Goal: Task Accomplishment & Management: Use online tool/utility

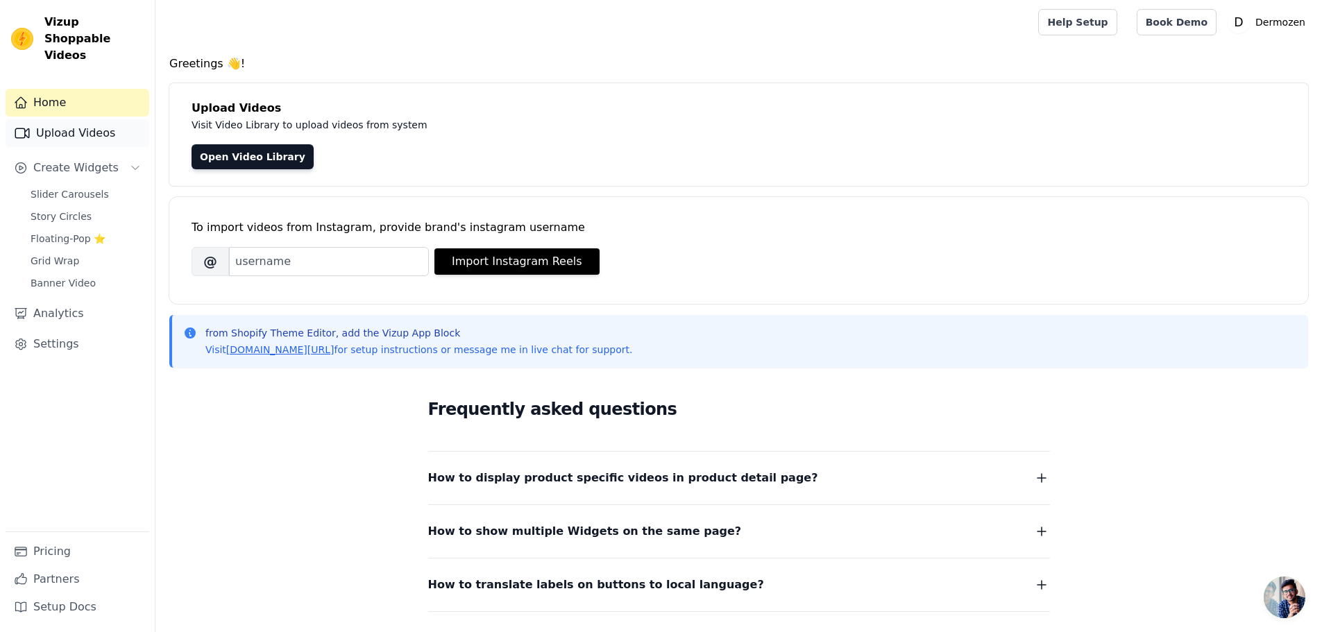
click at [65, 119] on link "Upload Videos" at bounding box center [78, 133] width 144 height 28
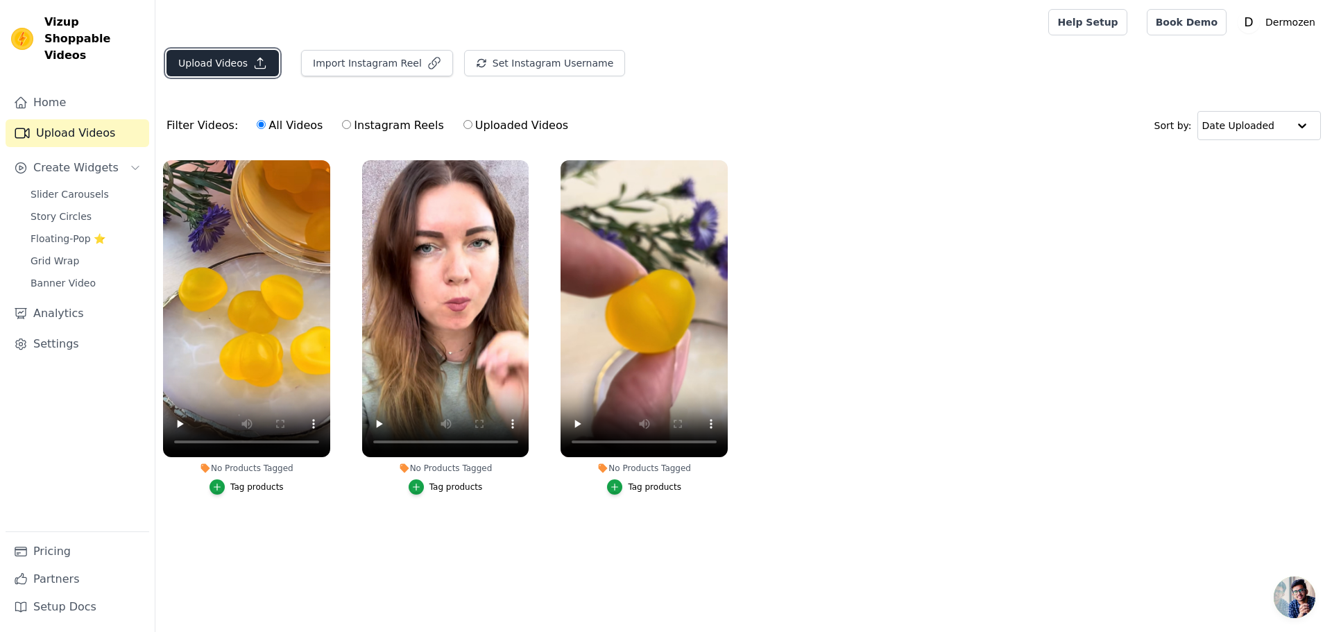
click at [241, 60] on button "Upload Videos" at bounding box center [223, 63] width 112 height 26
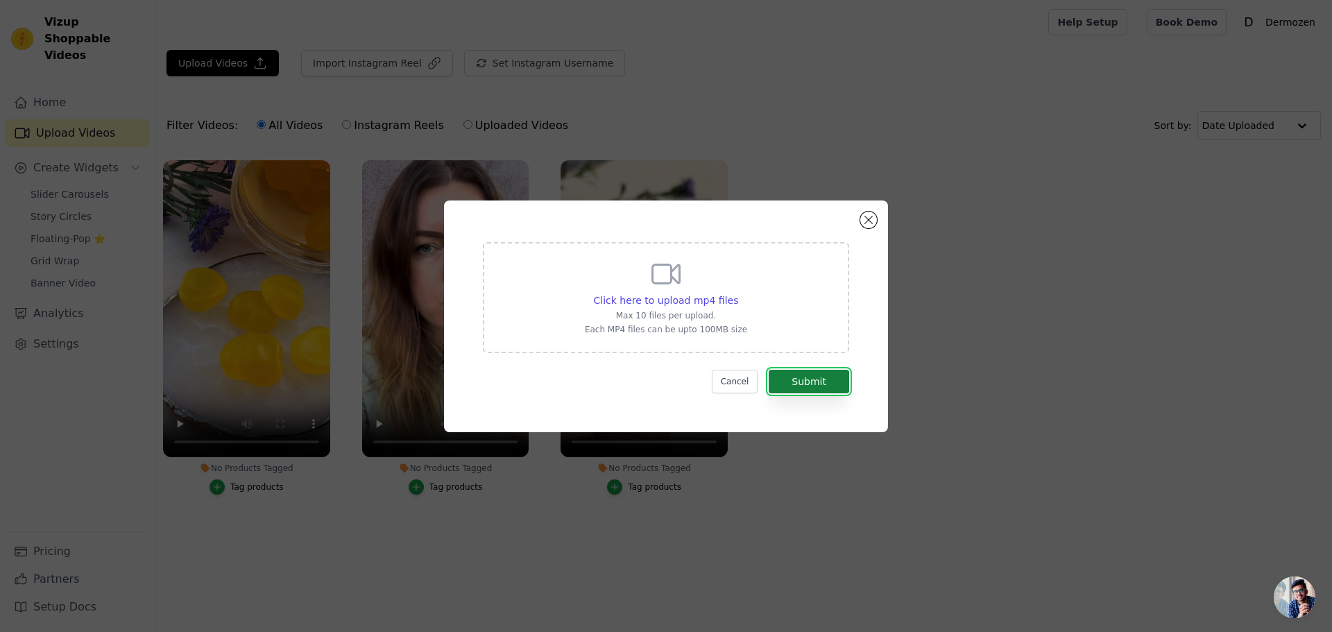
click at [797, 384] on button "Submit" at bounding box center [809, 382] width 80 height 24
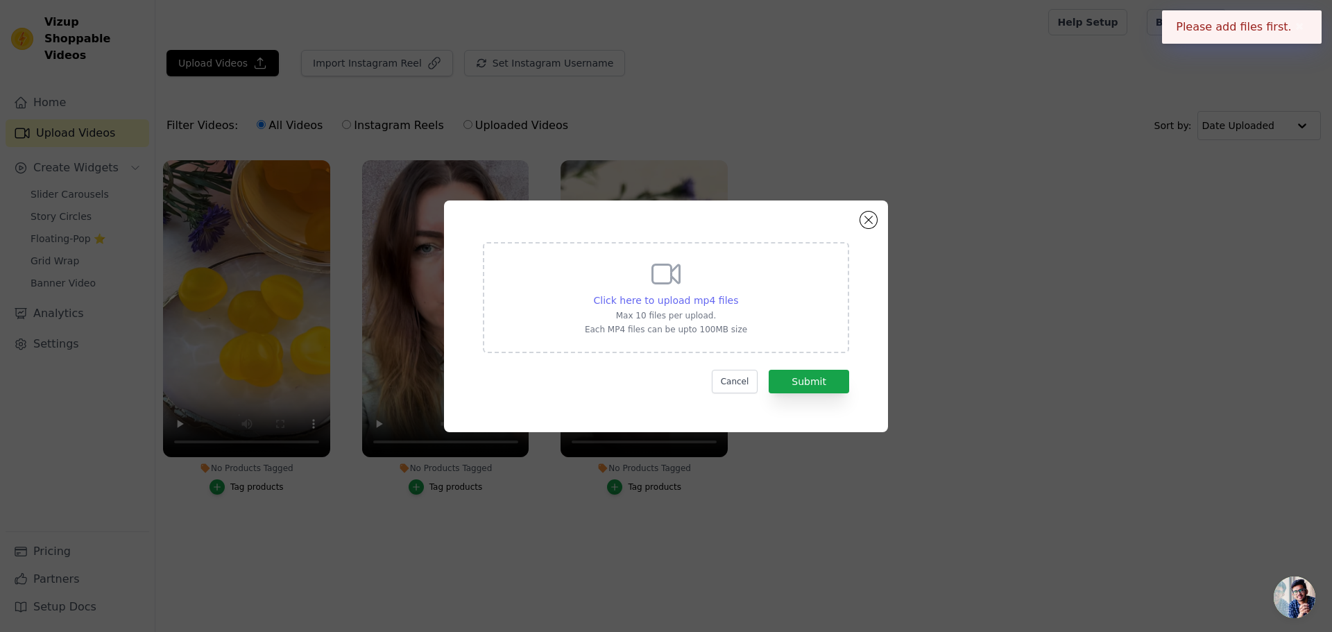
click at [670, 298] on span "Click here to upload mp4 files" at bounding box center [666, 300] width 145 height 11
click at [738, 293] on input "Click here to upload mp4 files Max 10 files per upload. Each MP4 files can be u…" at bounding box center [738, 293] width 1 height 1
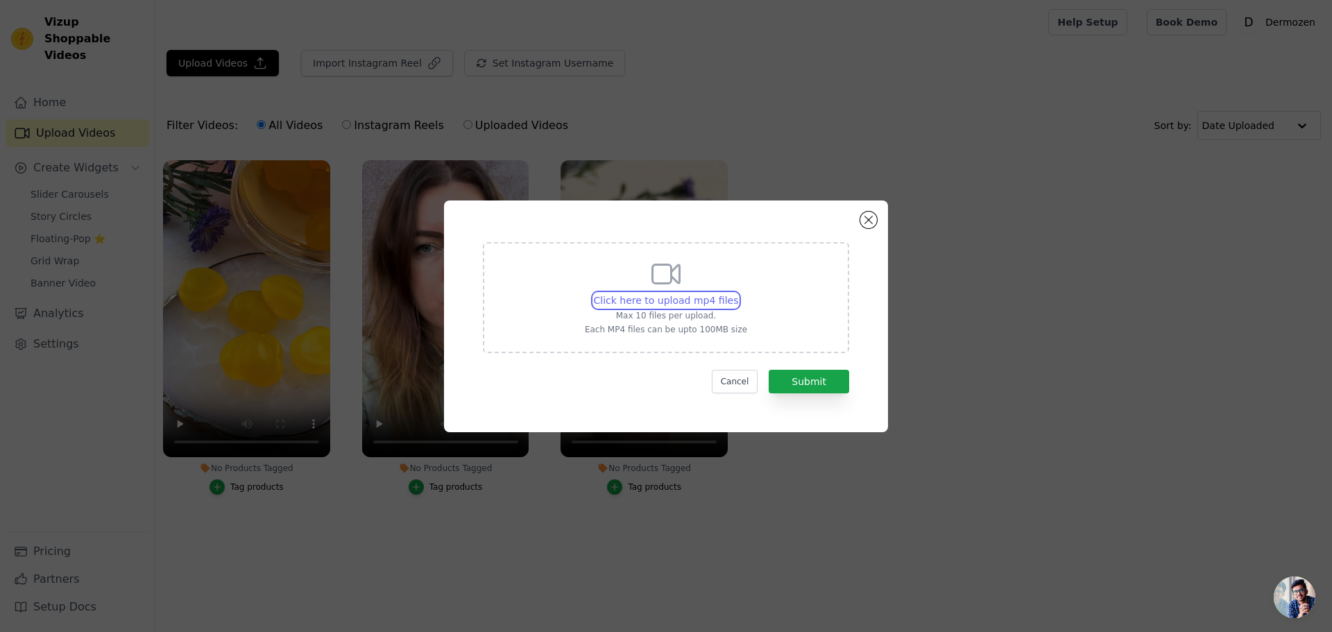
type input "C:\fakepath\TESTIMONIO OUHOE 3.mp4"
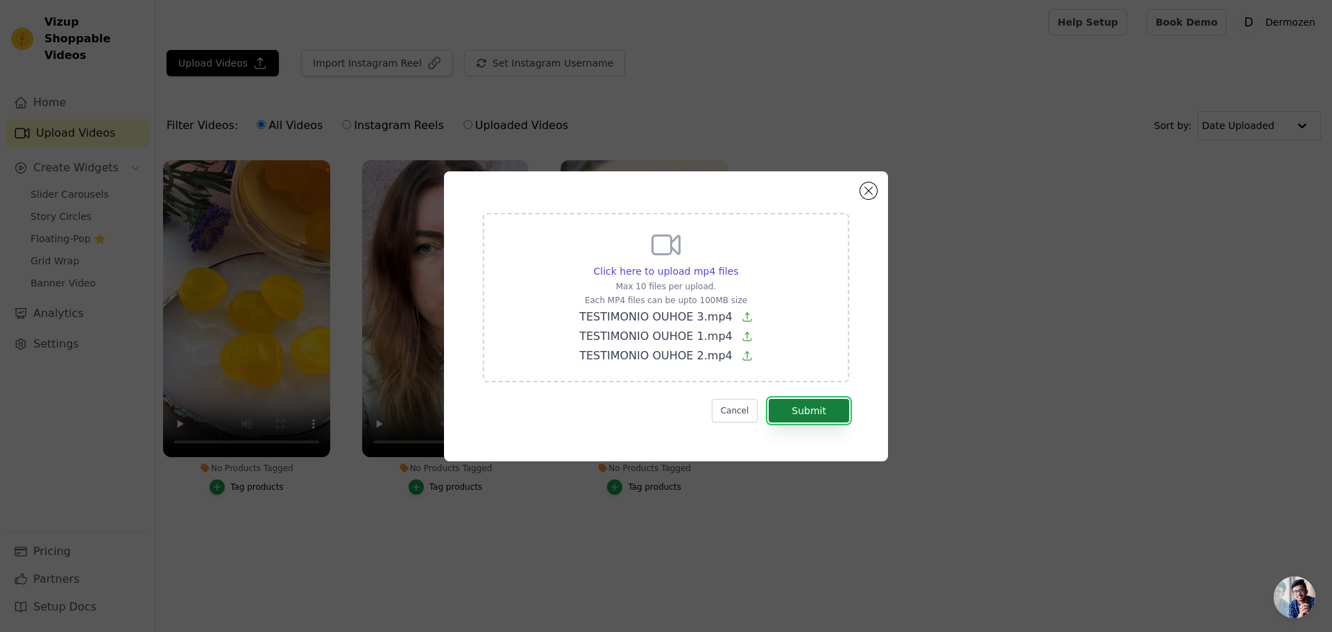
click at [788, 407] on button "Submit" at bounding box center [809, 411] width 80 height 24
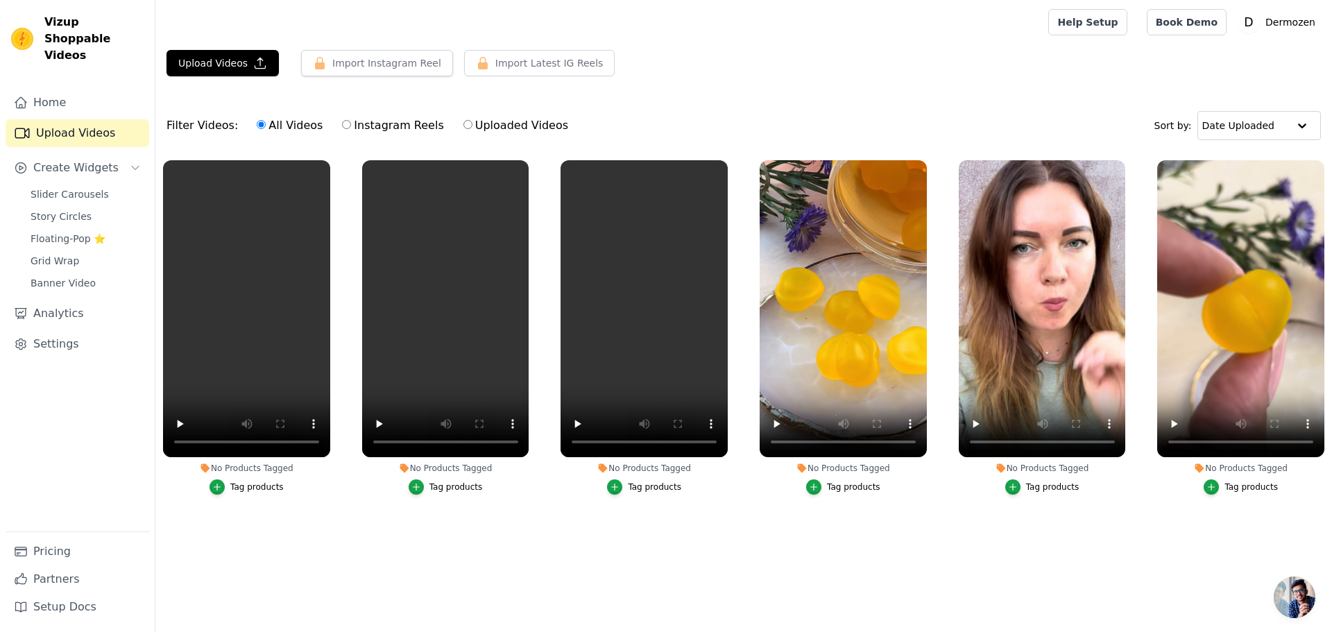
click at [115, 412] on div "Home Upload Videos Create Widgets Slider Carousels Story Circles Floating-Pop ⭐…" at bounding box center [78, 310] width 144 height 443
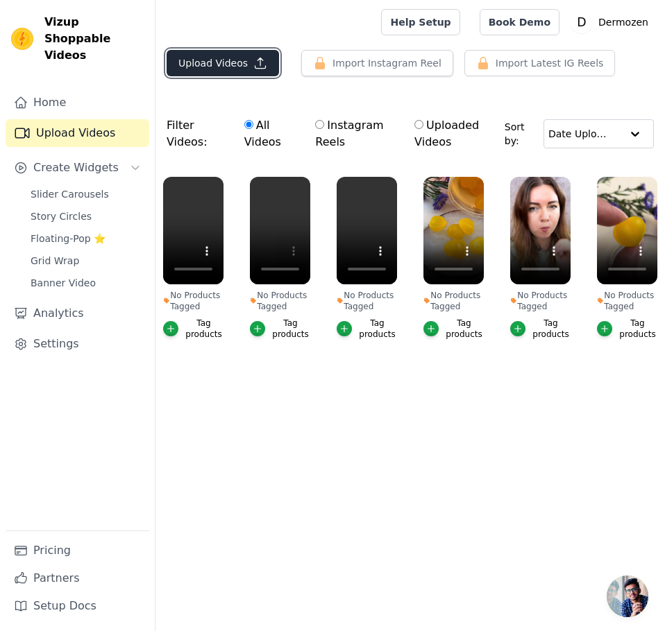
click at [233, 57] on button "Upload Videos" at bounding box center [223, 63] width 112 height 26
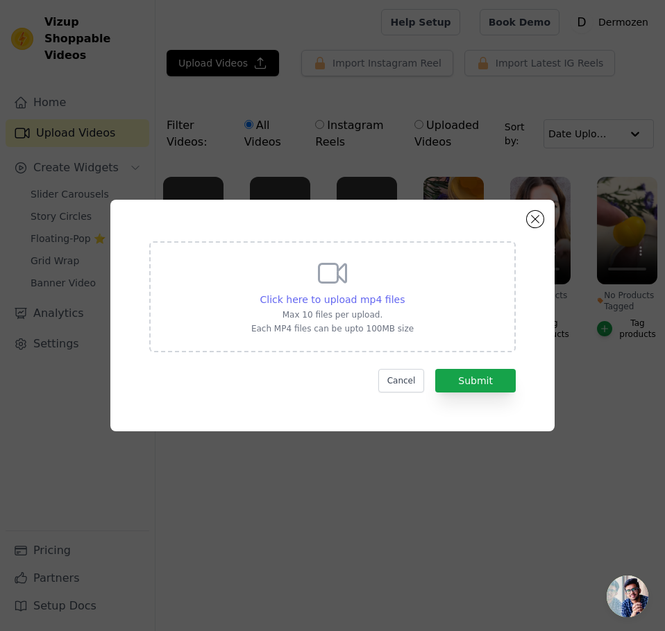
click at [329, 296] on span "Click here to upload mp4 files" at bounding box center [332, 299] width 145 height 11
click at [404, 293] on input "Click here to upload mp4 files Max 10 files per upload. Each MP4 files can be u…" at bounding box center [404, 292] width 1 height 1
type input "C:\fakepath\1138E02C-31B9-4b88-88AD-AC242D333DEB_video.mp4"
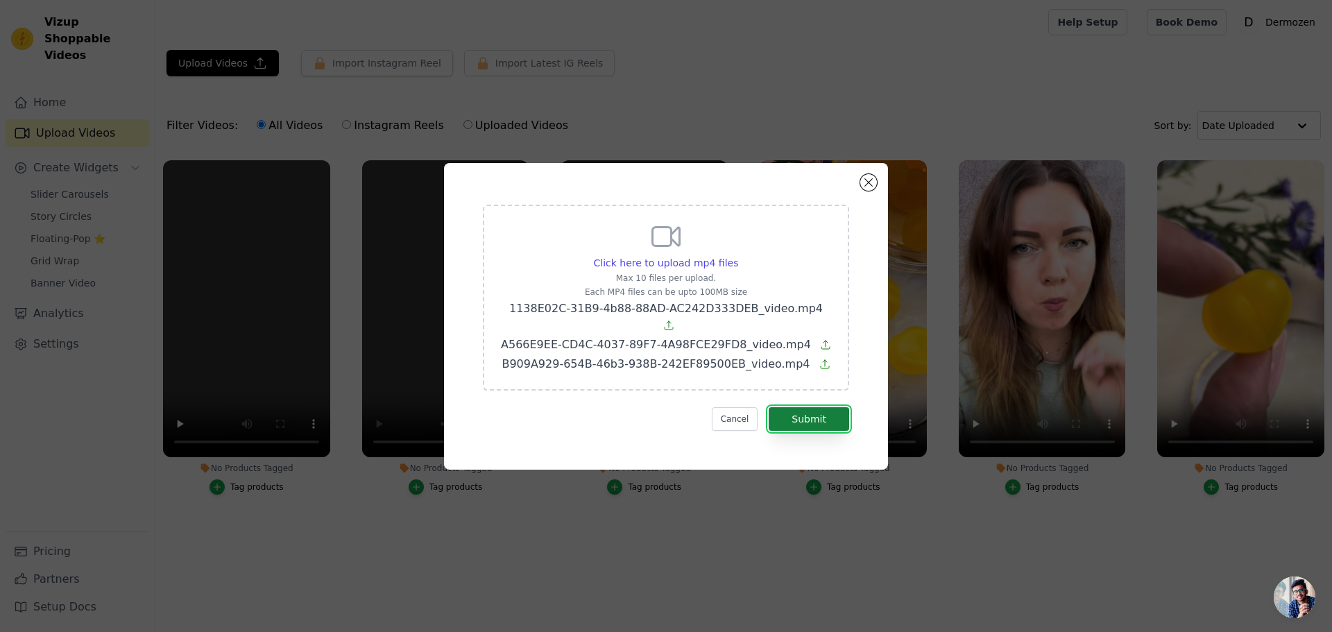
click at [797, 414] on button "Submit" at bounding box center [809, 419] width 80 height 24
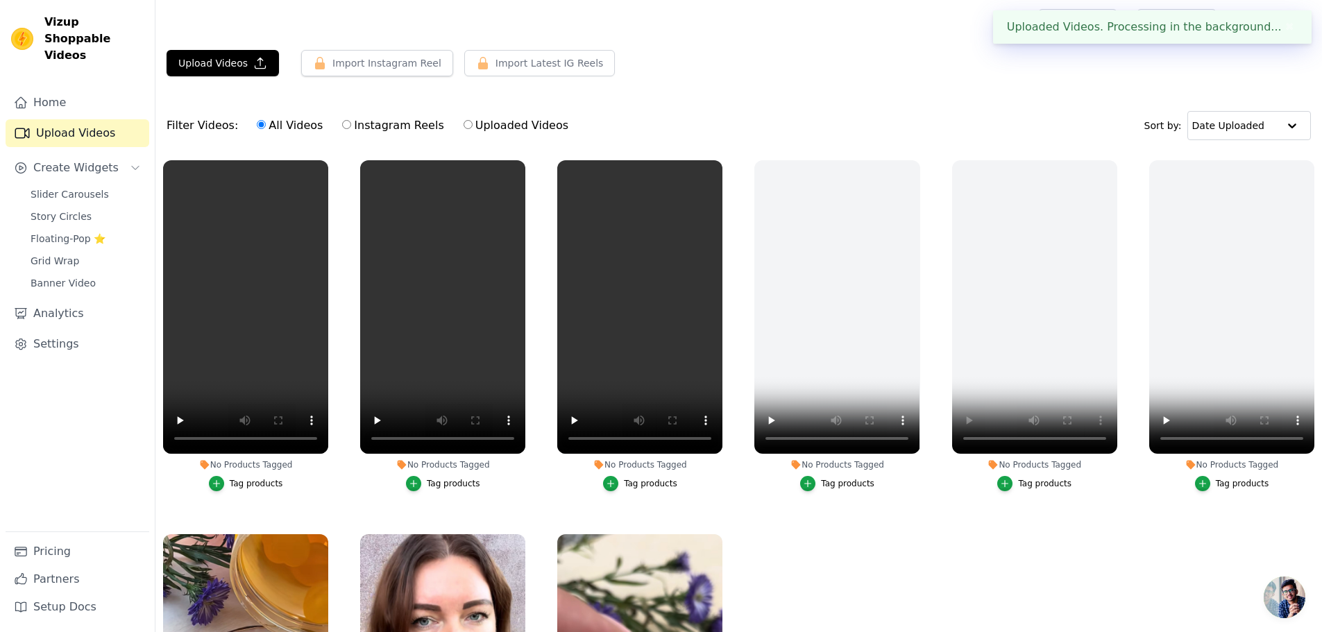
click at [910, 159] on div "No Products Tagged Tag products" at bounding box center [837, 329] width 180 height 352
click at [912, 162] on icon "button" at bounding box center [917, 163] width 10 height 10
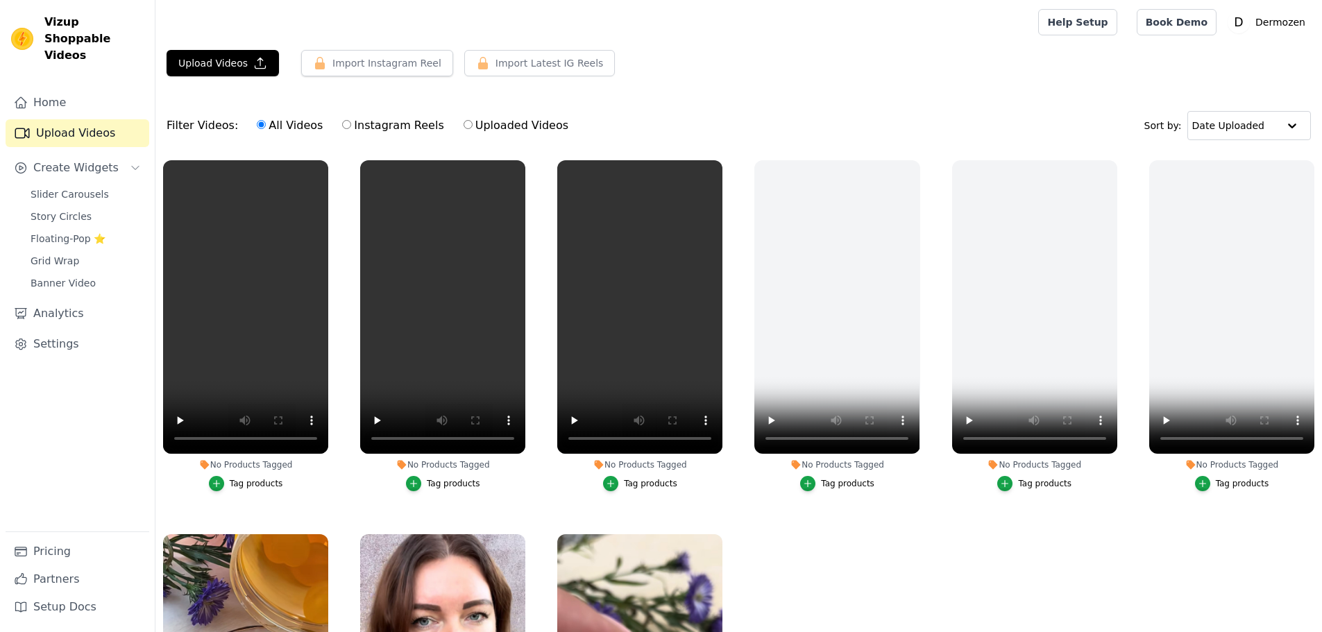
click at [912, 159] on div "No Products Tagged Tag products" at bounding box center [837, 329] width 180 height 352
click at [912, 164] on icon "button" at bounding box center [917, 163] width 10 height 10
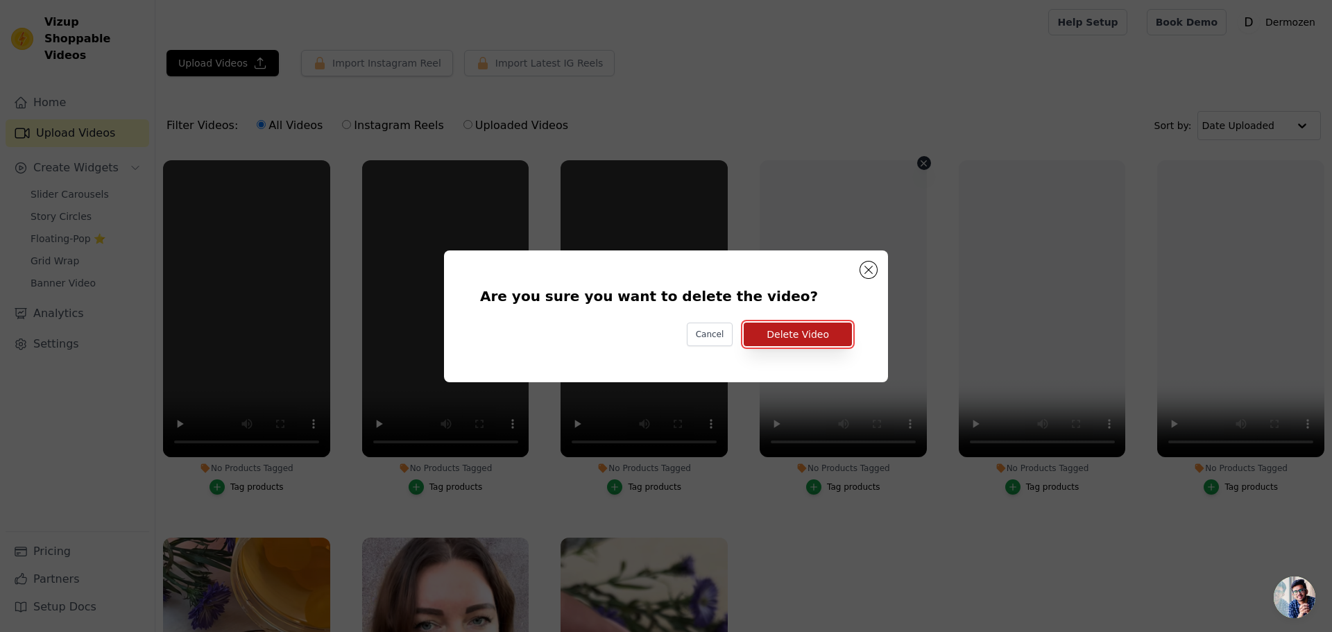
click at [785, 334] on button "Delete Video" at bounding box center [798, 335] width 108 height 24
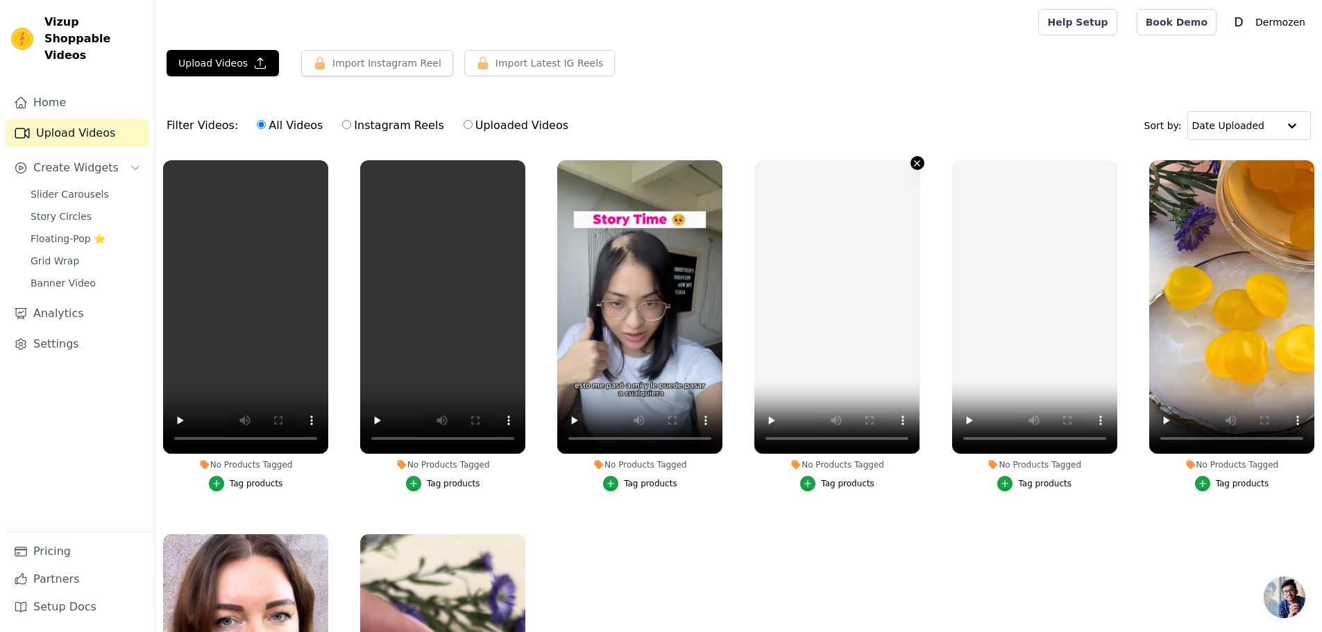
click at [916, 164] on icon "button" at bounding box center [917, 163] width 10 height 10
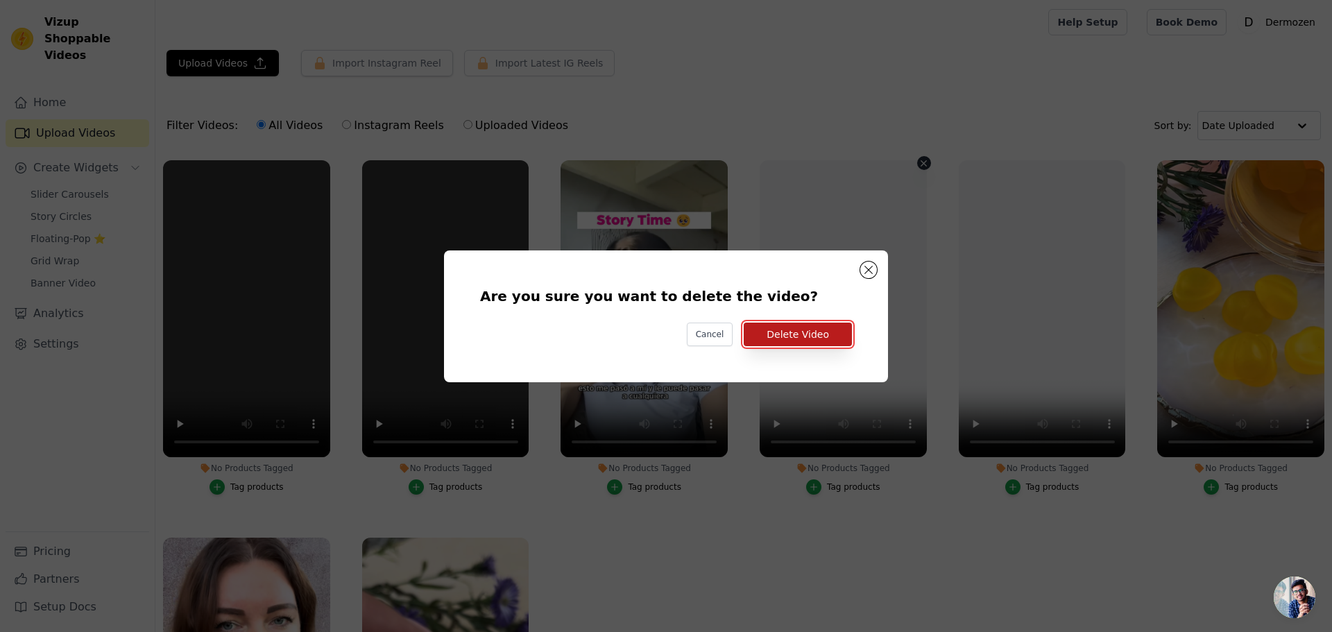
click at [807, 332] on button "Delete Video" at bounding box center [798, 335] width 108 height 24
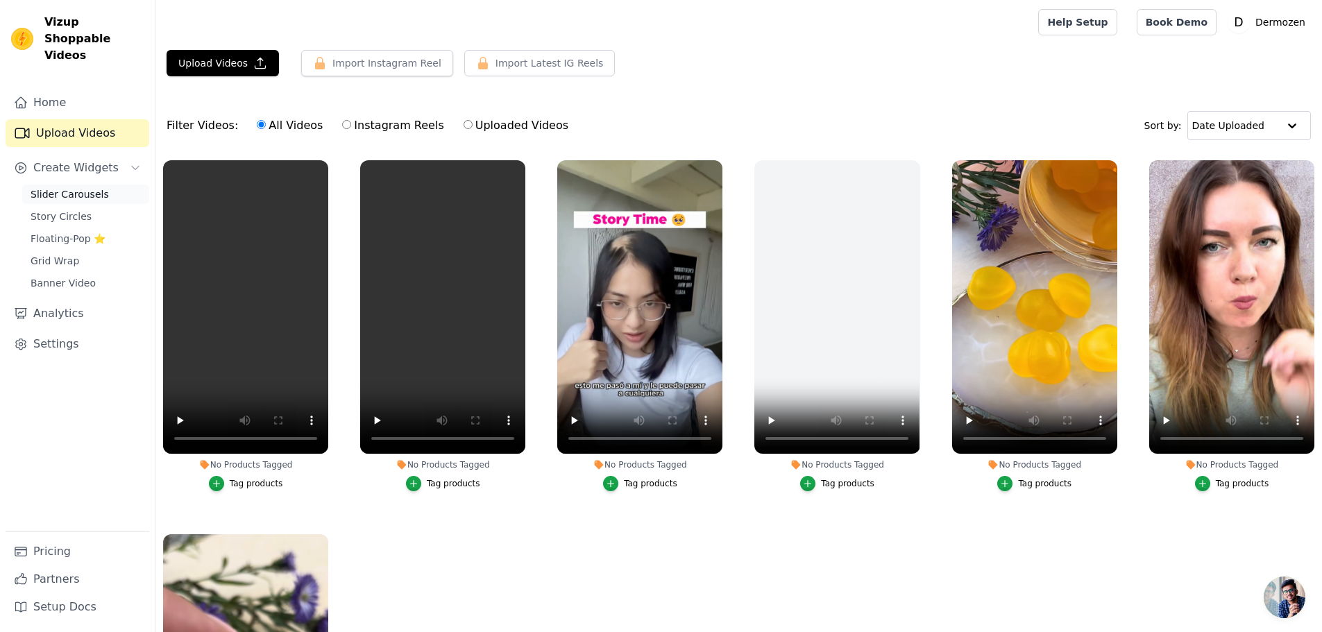
click at [79, 187] on span "Slider Carousels" at bounding box center [70, 194] width 78 height 14
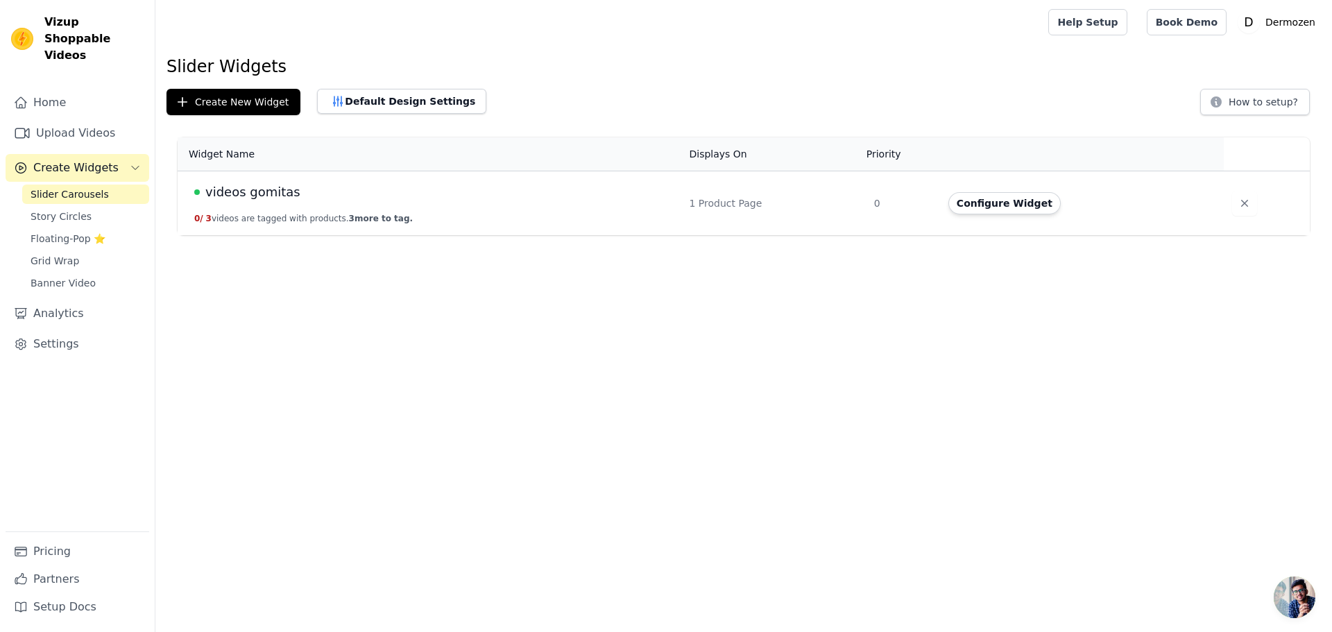
click at [731, 199] on div "1 Product Page" at bounding box center [774, 203] width 168 height 14
click at [995, 204] on button "Configure Widget" at bounding box center [1004, 203] width 112 height 22
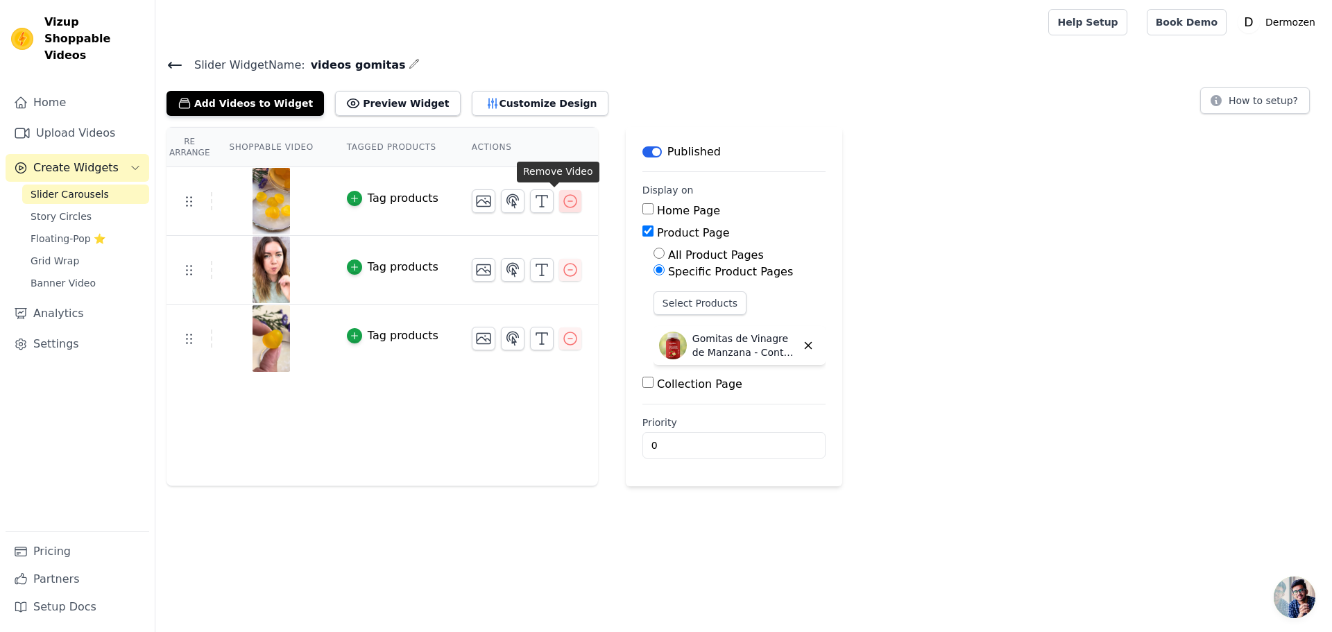
click at [562, 198] on icon "button" at bounding box center [570, 201] width 17 height 17
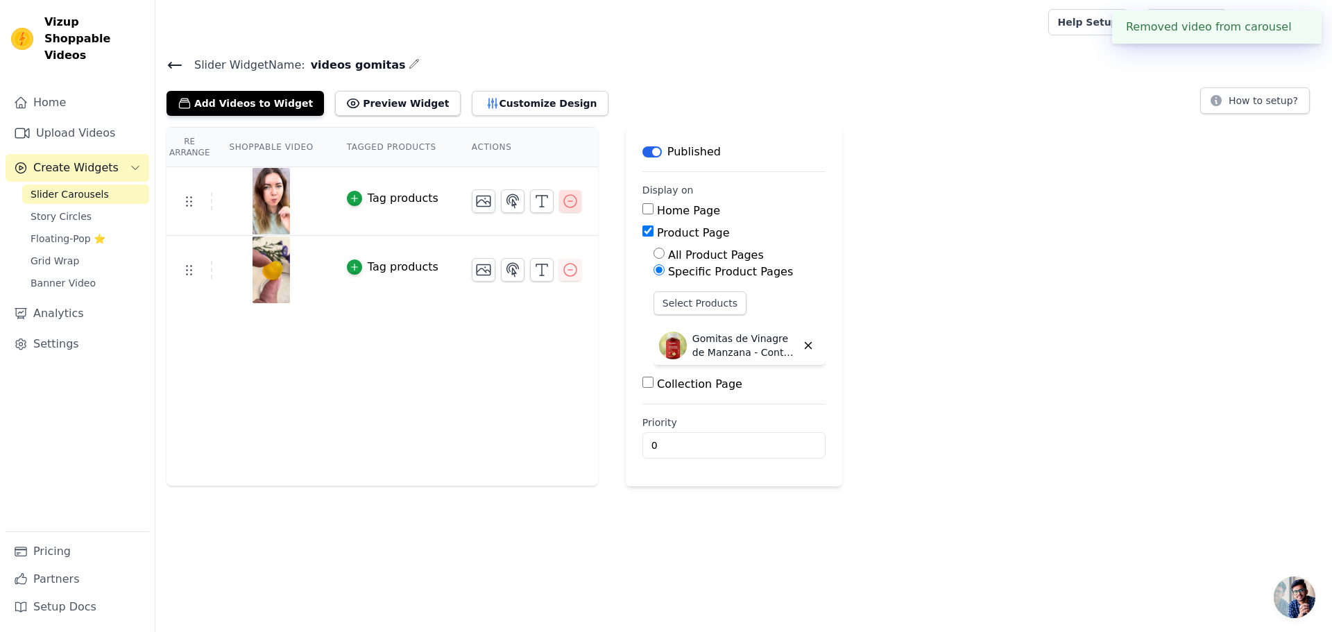
click at [564, 201] on icon "button" at bounding box center [570, 201] width 12 height 12
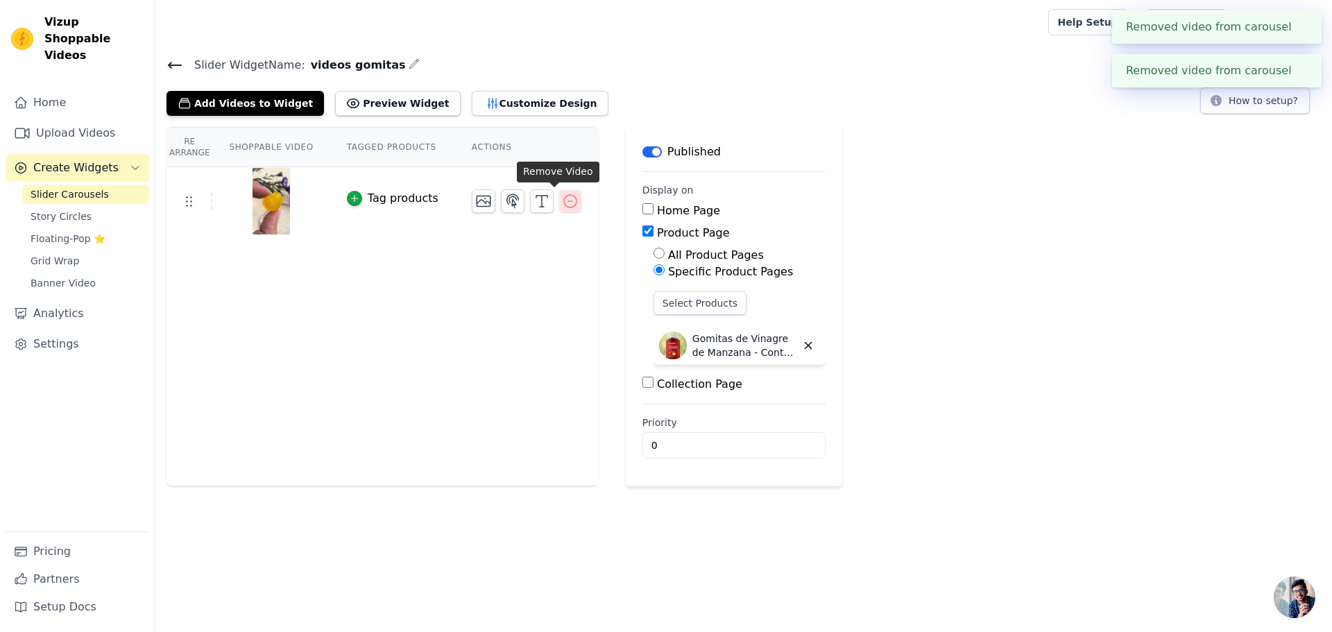
click at [564, 195] on icon "button" at bounding box center [570, 201] width 12 height 12
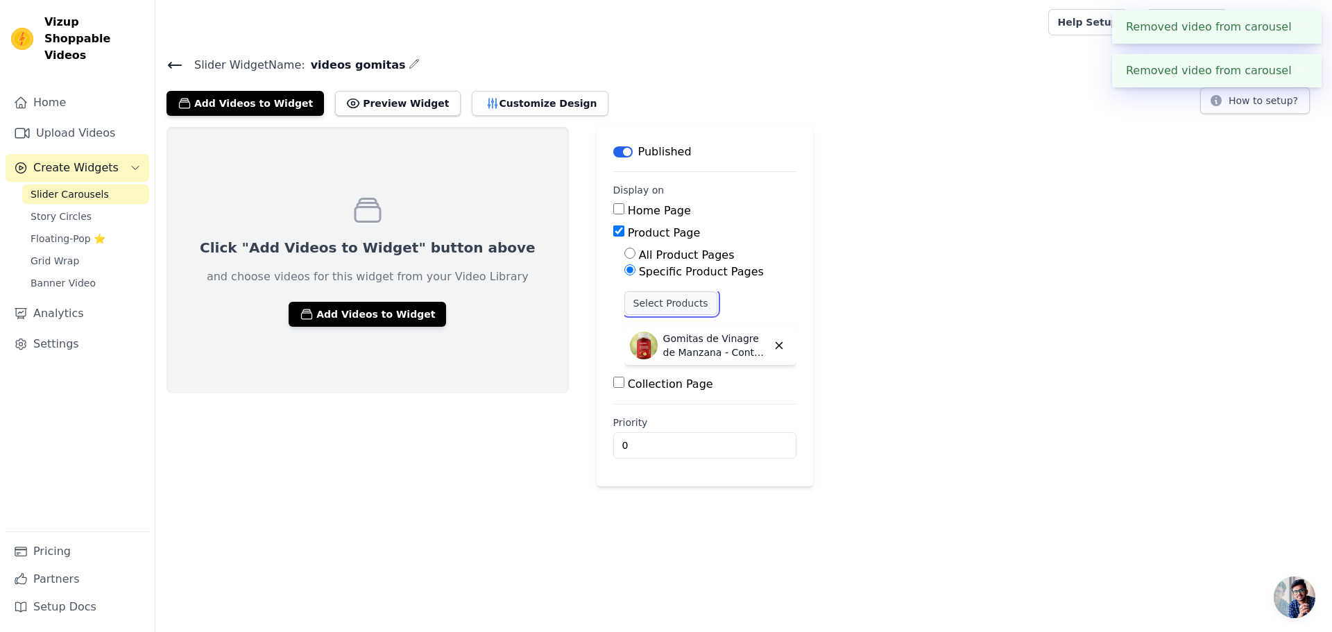
click at [624, 299] on button "Select Products" at bounding box center [670, 303] width 93 height 24
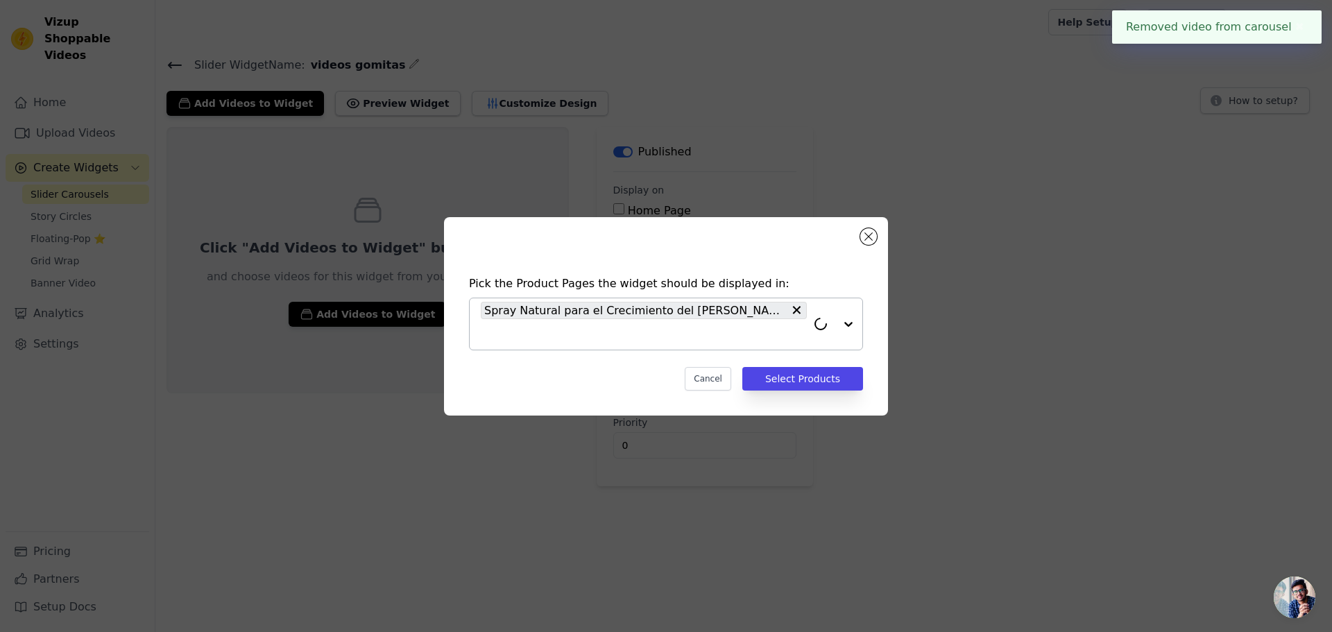
click at [850, 323] on div at bounding box center [835, 323] width 56 height 51
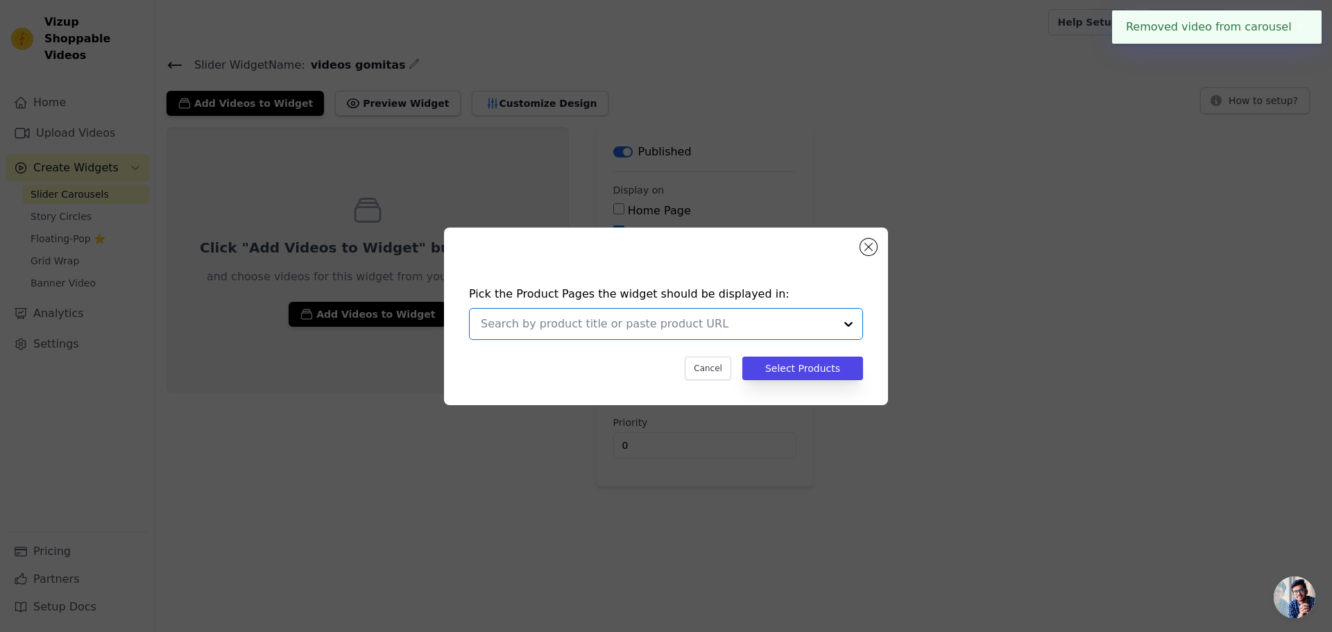
click at [667, 320] on input "text" at bounding box center [658, 324] width 354 height 17
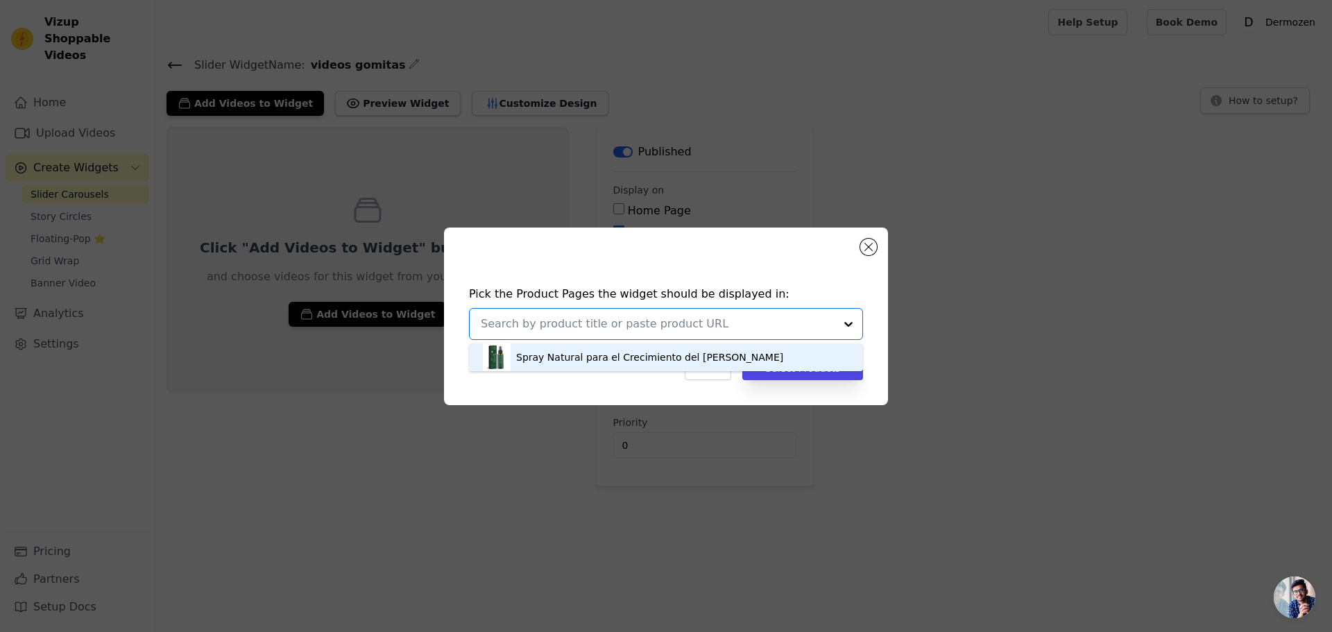
click at [652, 346] on div "Spray Natural para el Crecimiento del Cabello" at bounding box center [666, 357] width 366 height 28
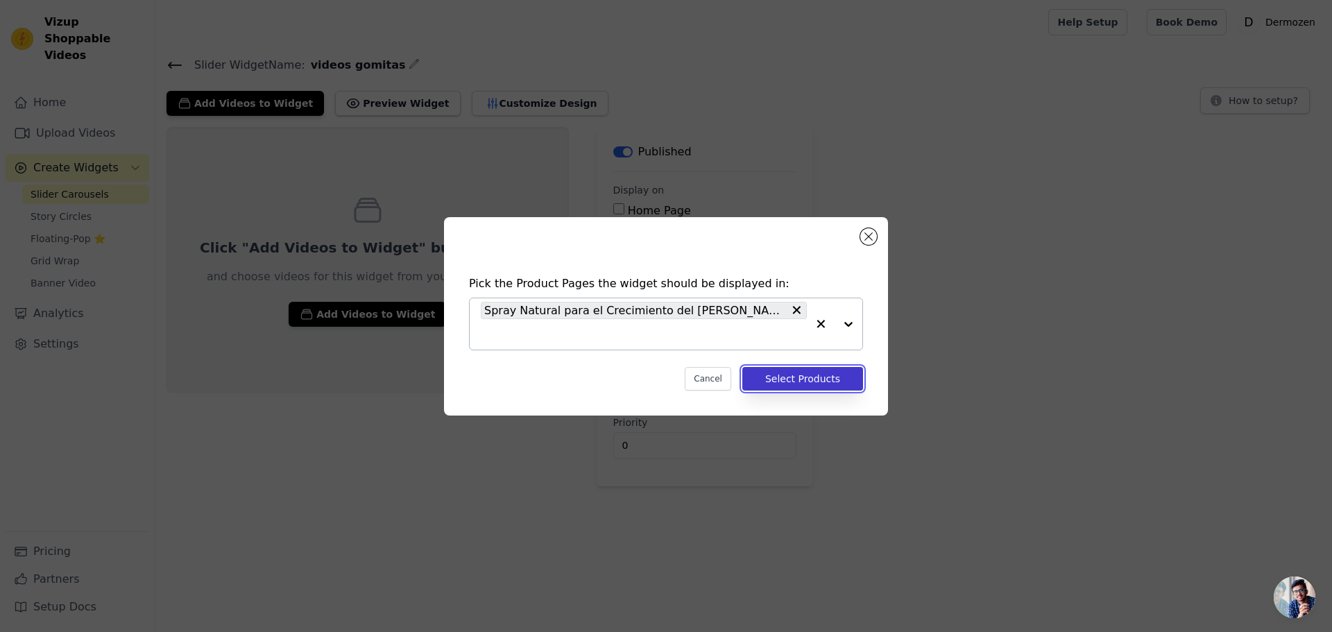
click at [813, 377] on button "Select Products" at bounding box center [802, 379] width 121 height 24
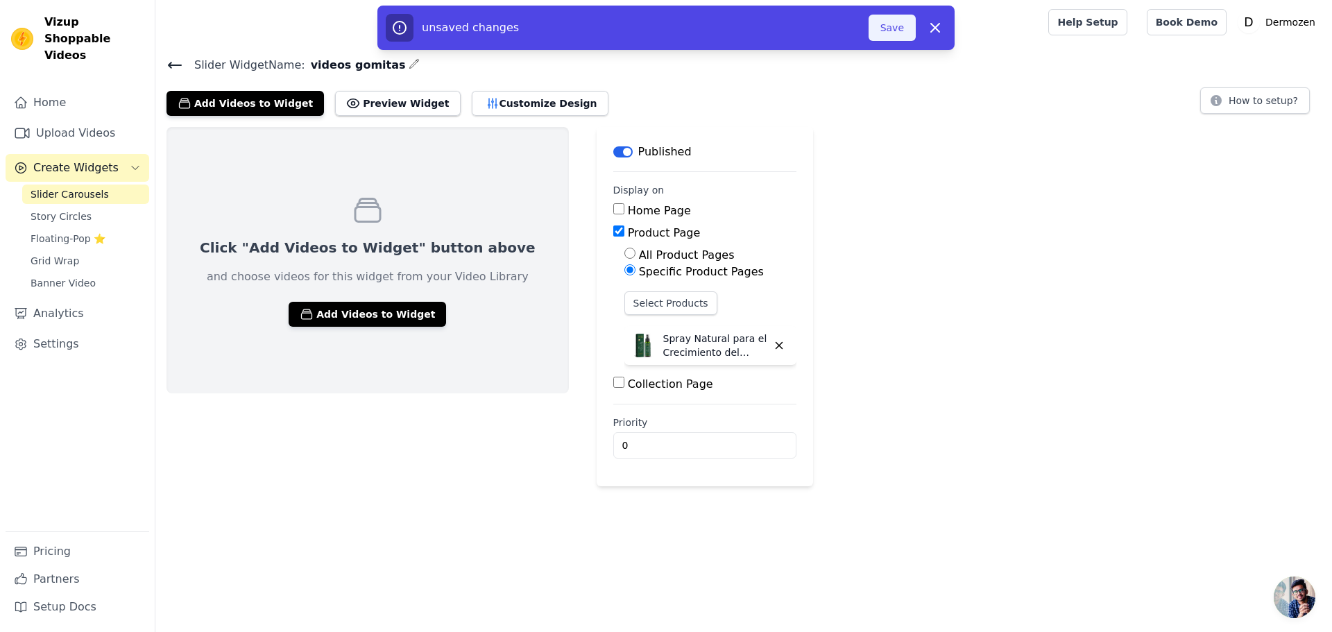
click at [883, 24] on button "Save" at bounding box center [892, 28] width 47 height 26
click at [343, 312] on button "Add Videos to Widget" at bounding box center [368, 314] width 158 height 25
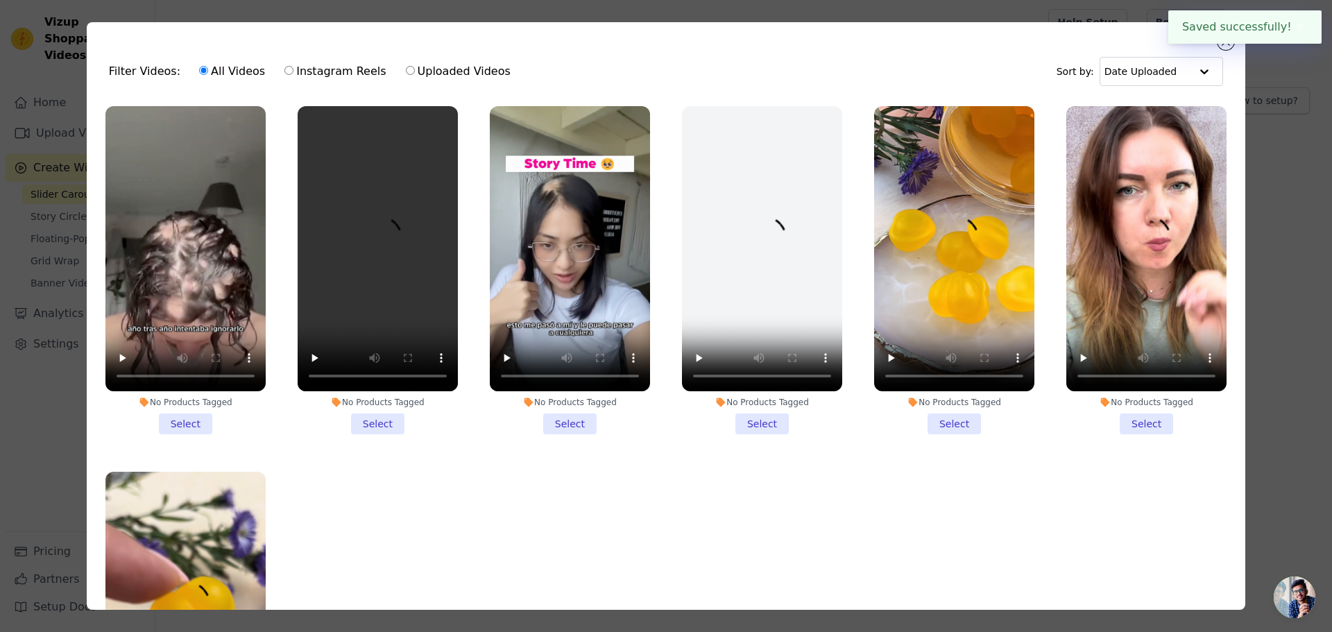
click at [183, 418] on li "No Products Tagged Select" at bounding box center [185, 270] width 160 height 328
click at [0, 0] on input "No Products Tagged Select" at bounding box center [0, 0] width 0 height 0
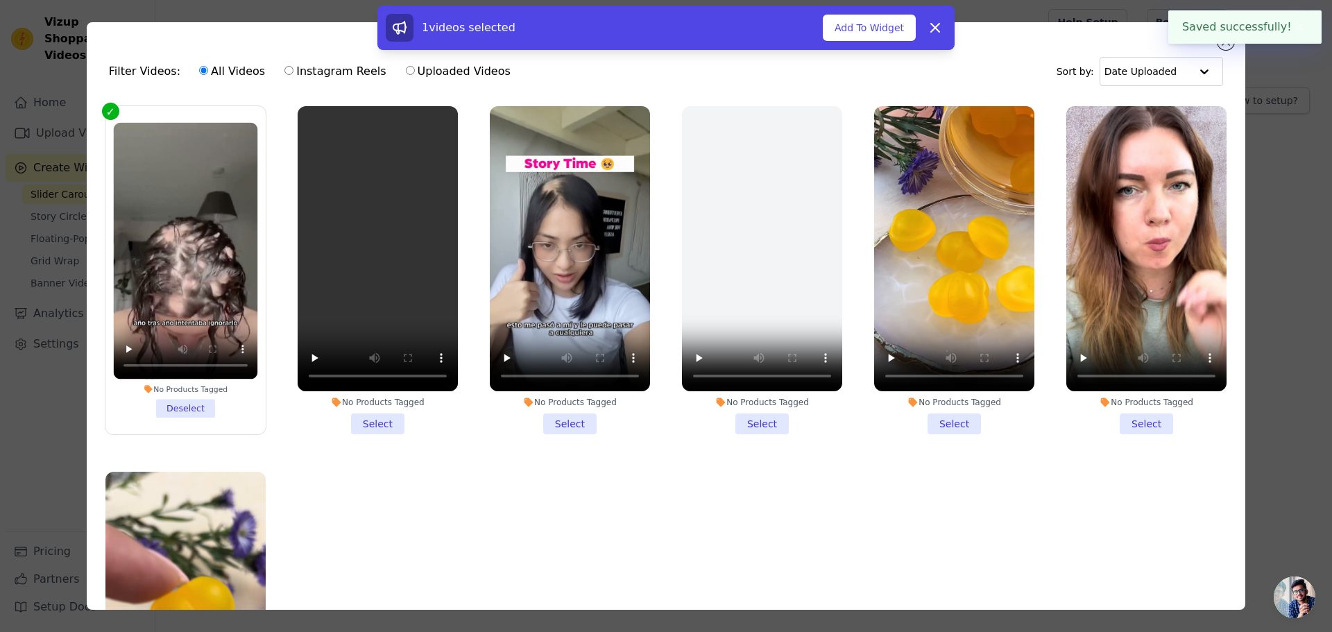
click at [370, 416] on li "No Products Tagged Select" at bounding box center [378, 270] width 160 height 328
click at [0, 0] on input "No Products Tagged Select" at bounding box center [0, 0] width 0 height 0
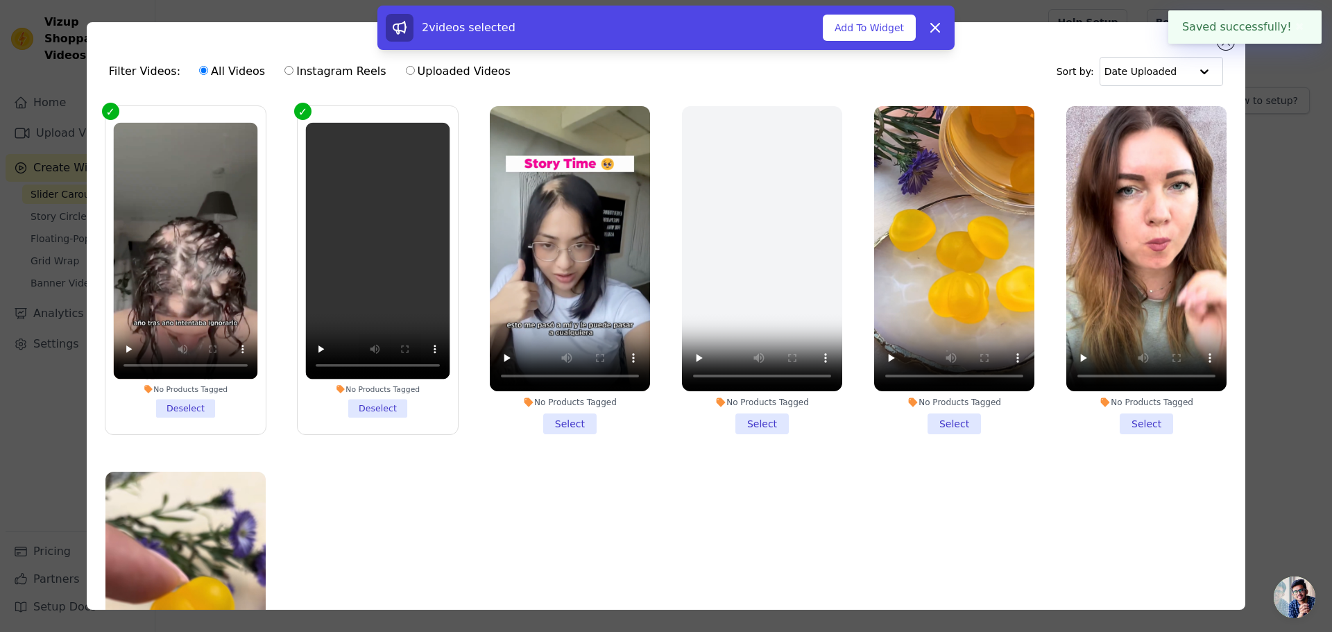
click at [555, 414] on li "No Products Tagged Select" at bounding box center [570, 270] width 160 height 328
click at [0, 0] on input "No Products Tagged Select" at bounding box center [0, 0] width 0 height 0
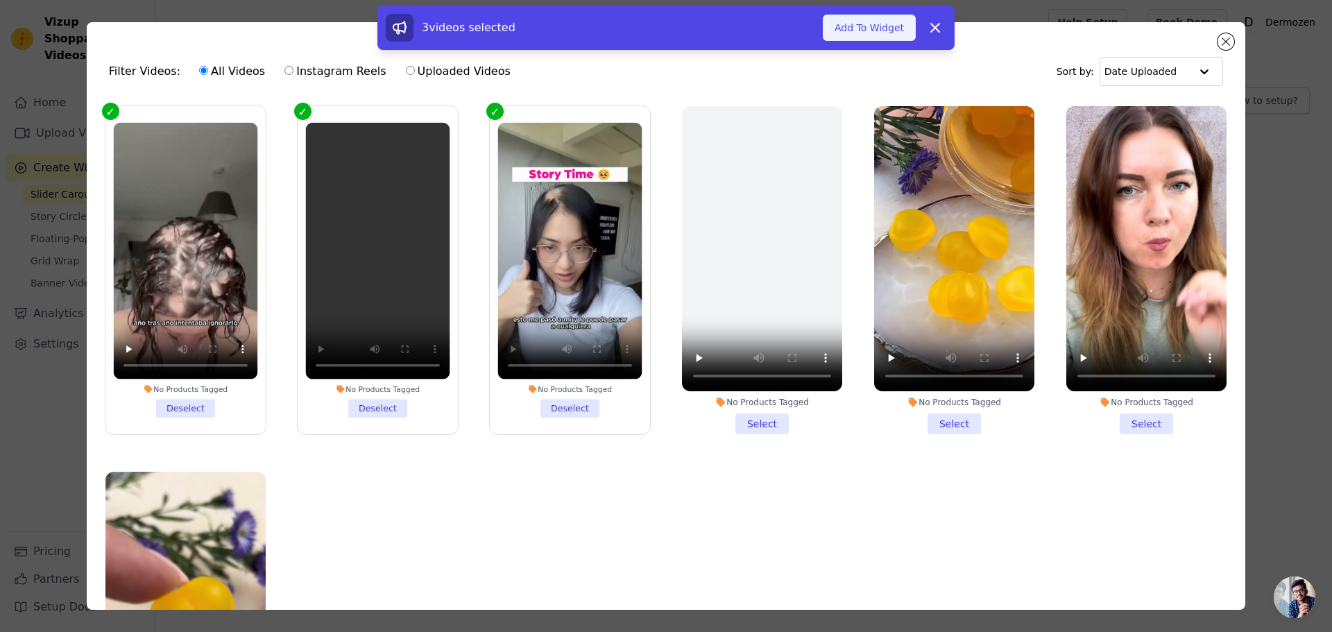
click at [875, 27] on button "Add To Widget" at bounding box center [869, 28] width 93 height 26
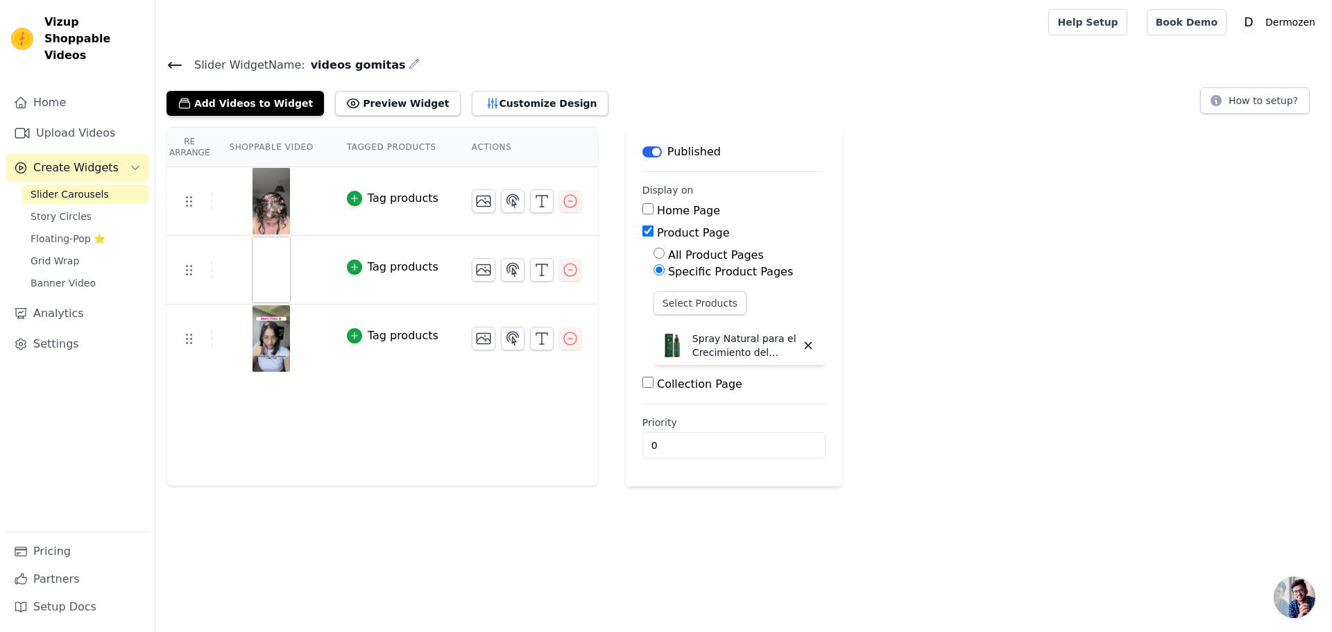
click at [409, 59] on icon "button" at bounding box center [414, 63] width 11 height 11
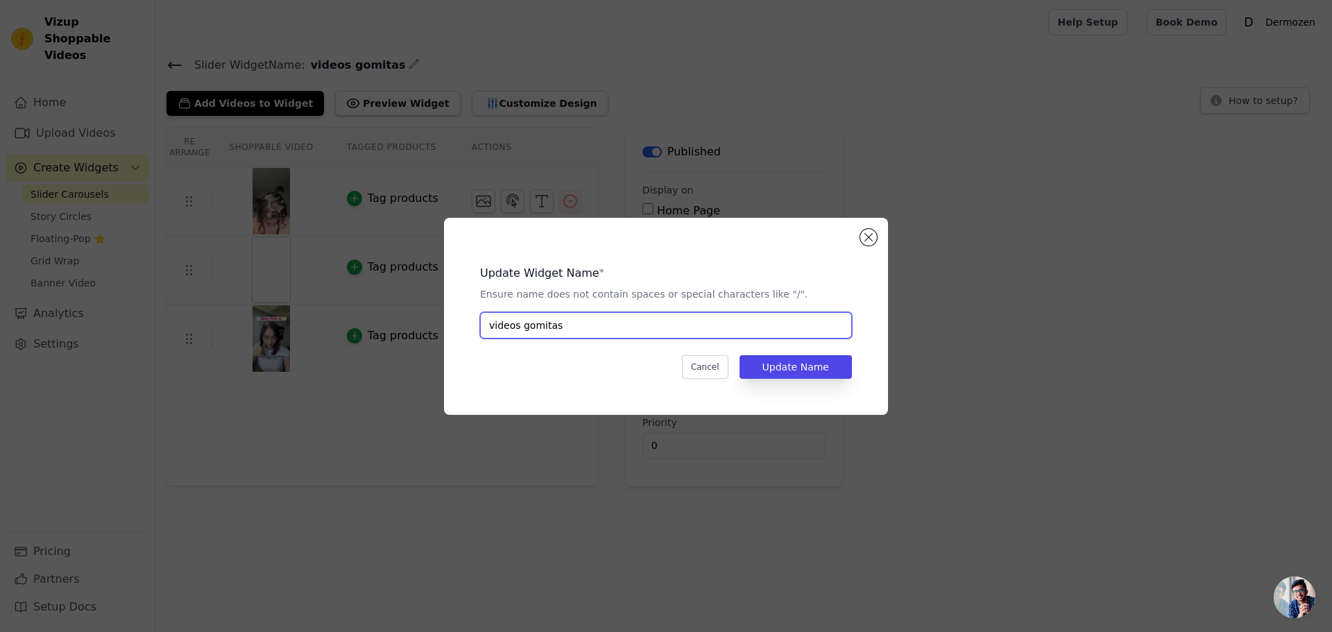
drag, startPoint x: 568, startPoint y: 328, endPoint x: 520, endPoint y: 328, distance: 47.9
click at [520, 328] on input "videos gomitas" at bounding box center [666, 325] width 372 height 26
type input "videos crecimiento"
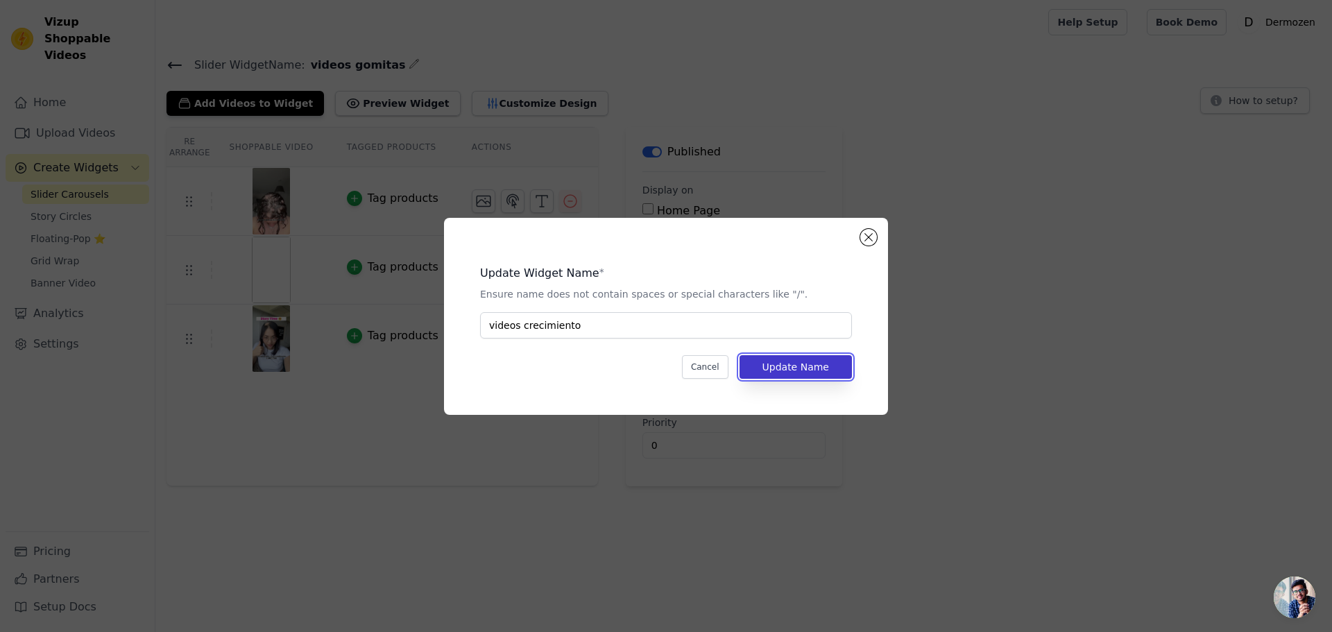
click at [783, 364] on button "Update Name" at bounding box center [796, 367] width 112 height 24
click at [806, 366] on button "Update Name" at bounding box center [796, 367] width 112 height 24
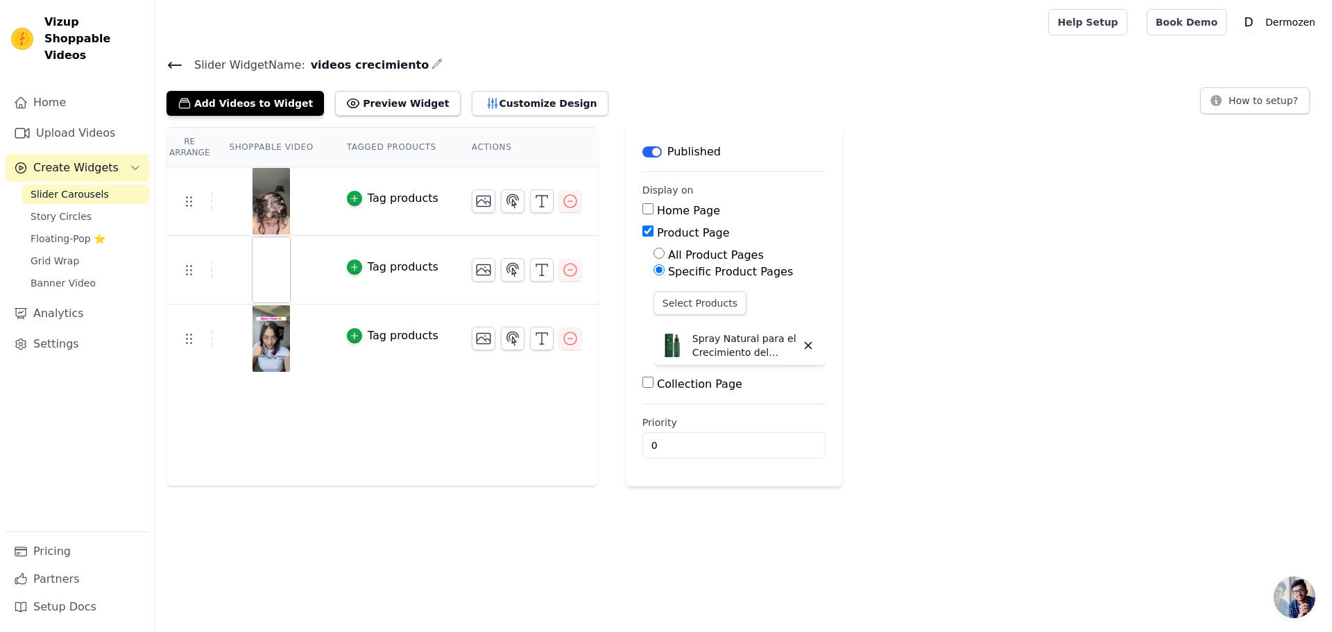
click at [171, 62] on icon at bounding box center [175, 65] width 12 height 6
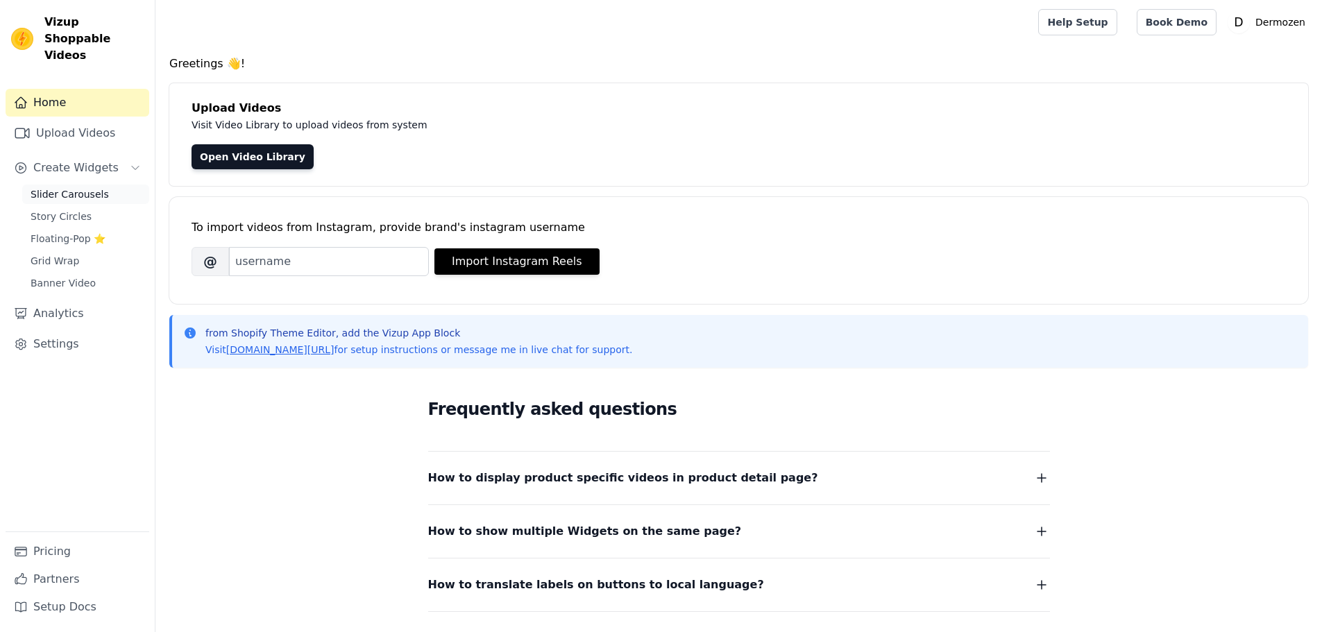
click at [62, 187] on span "Slider Carousels" at bounding box center [70, 194] width 78 height 14
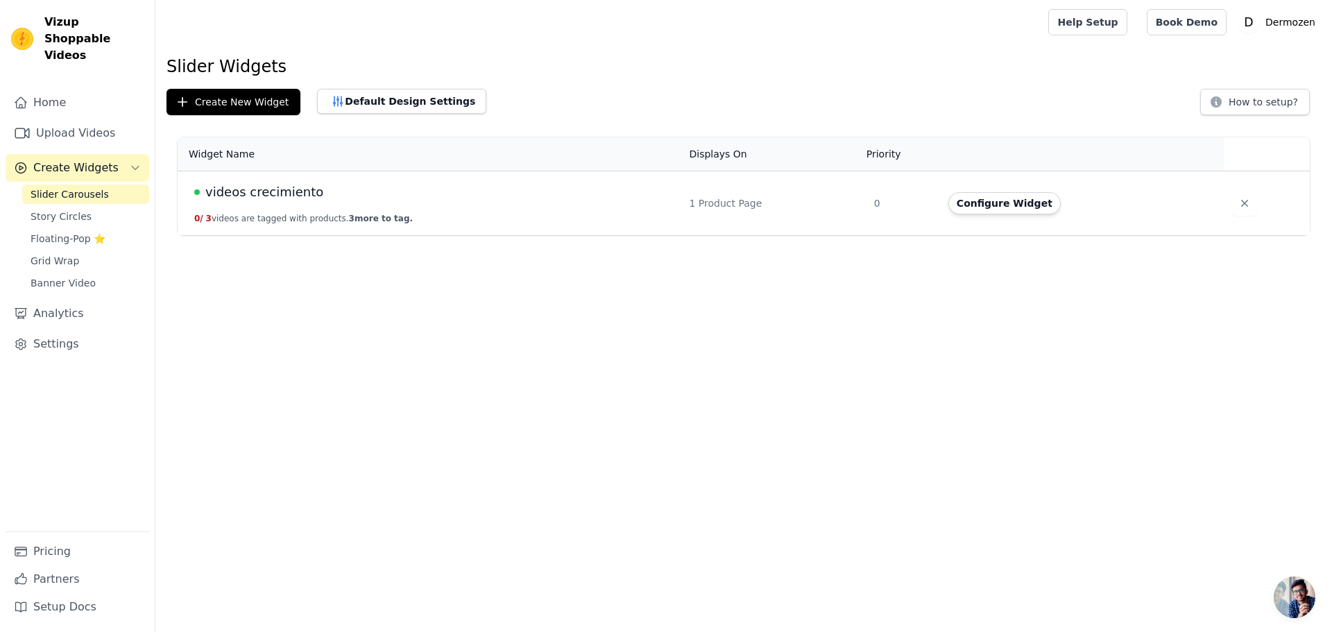
drag, startPoint x: 361, startPoint y: 198, endPoint x: 586, endPoint y: 210, distance: 225.1
click at [361, 198] on div "videos crecimiento" at bounding box center [433, 191] width 479 height 19
click at [987, 197] on button "Configure Widget" at bounding box center [1004, 203] width 112 height 22
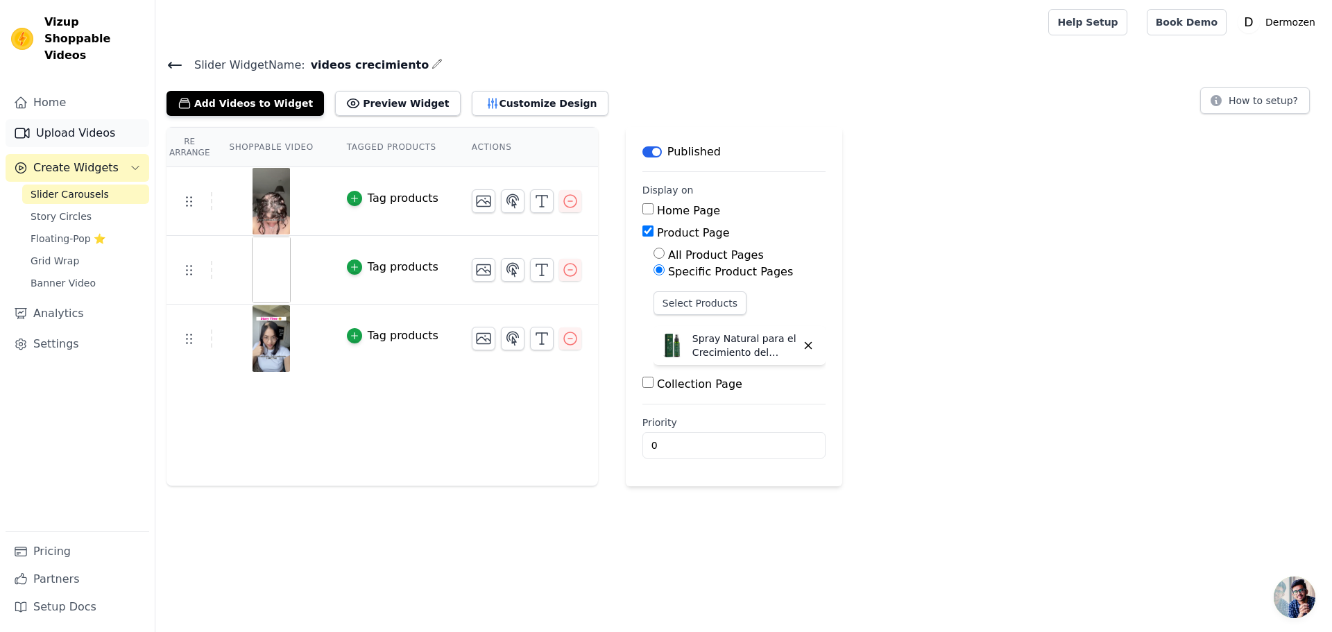
click at [58, 119] on link "Upload Videos" at bounding box center [78, 133] width 144 height 28
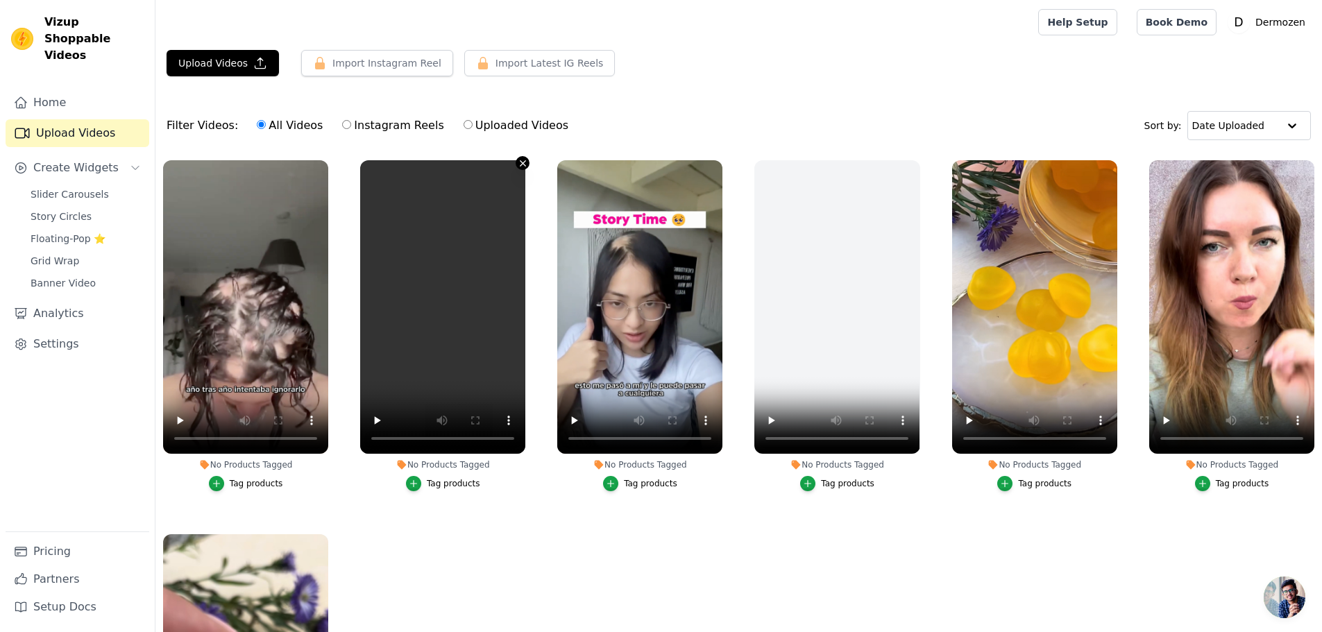
click at [520, 161] on icon "button" at bounding box center [523, 163] width 10 height 10
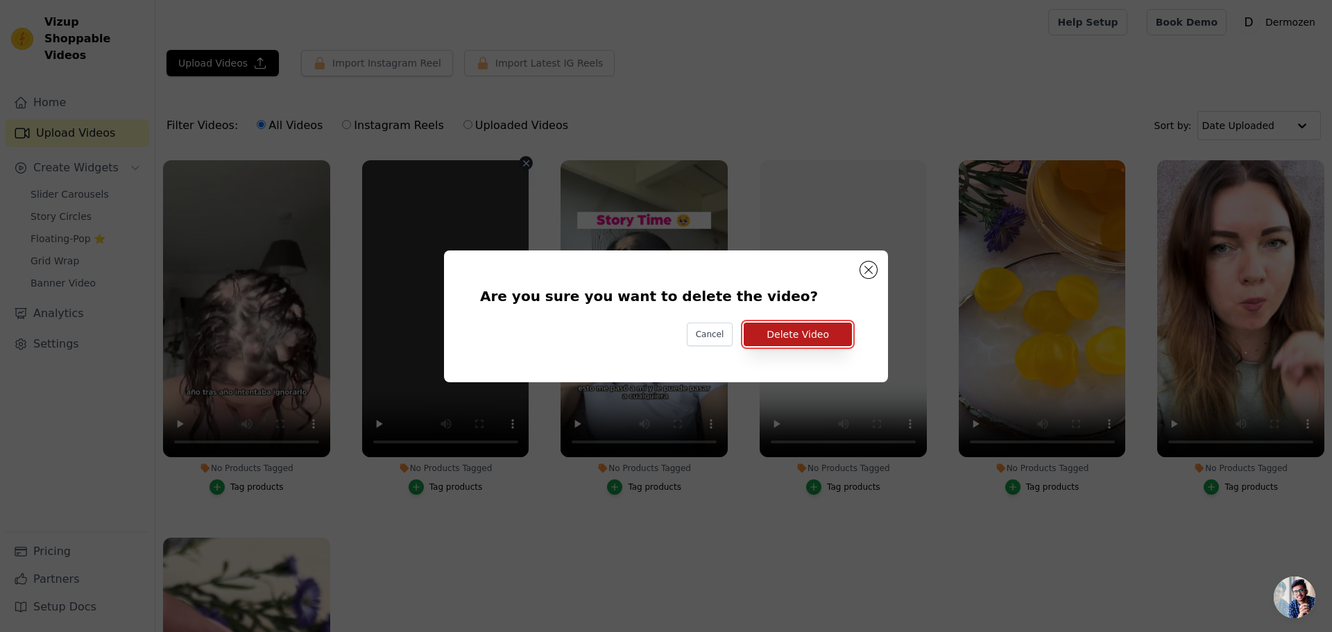
click at [790, 330] on button "Delete Video" at bounding box center [798, 335] width 108 height 24
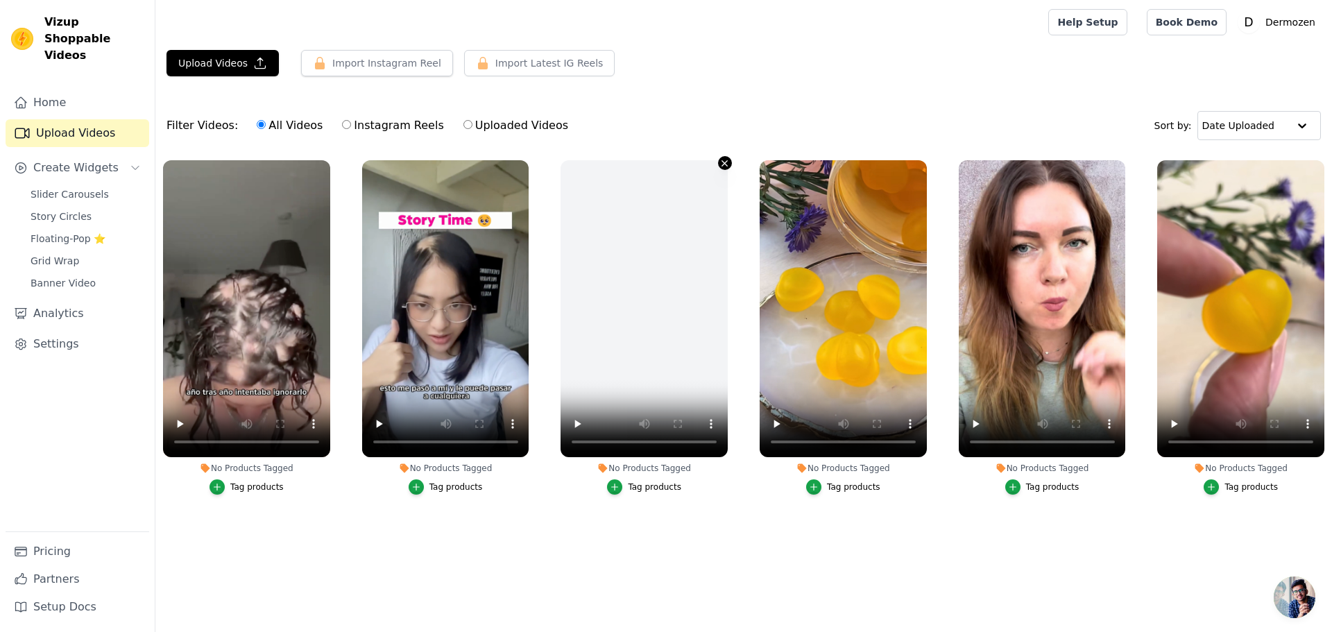
click at [729, 160] on icon "button" at bounding box center [725, 163] width 10 height 10
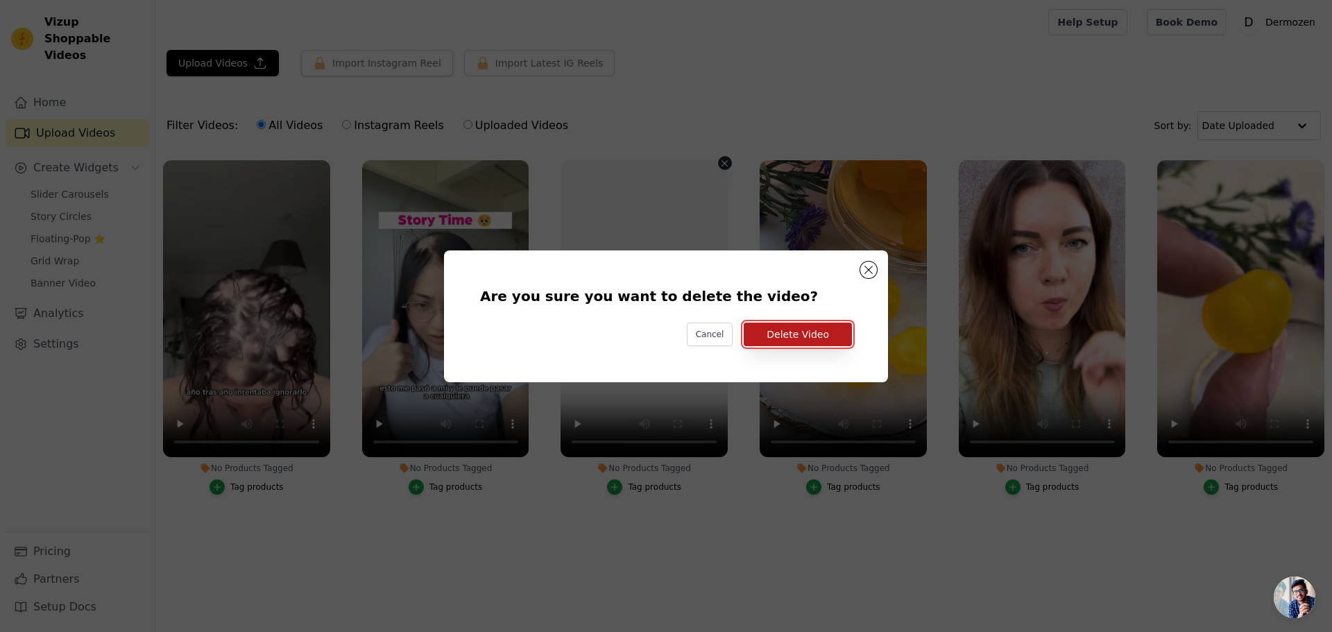
click at [788, 332] on button "Delete Video" at bounding box center [798, 335] width 108 height 24
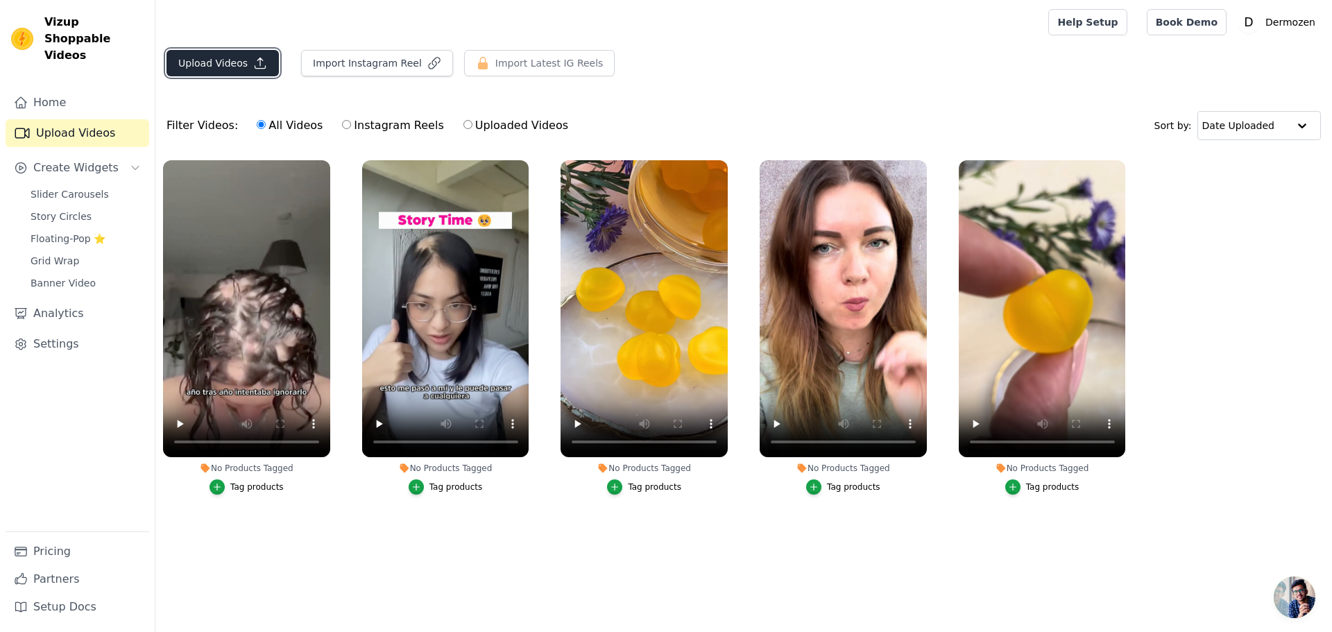
click at [227, 58] on button "Upload Videos" at bounding box center [223, 63] width 112 height 26
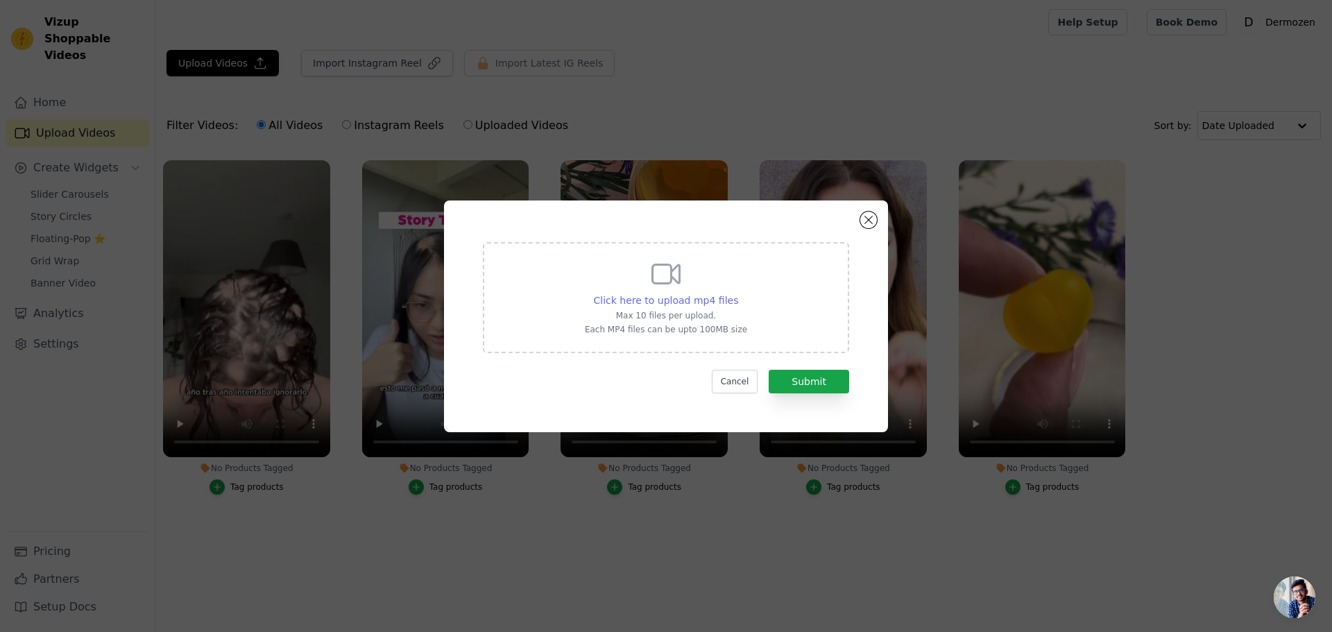
click at [658, 295] on span "Click here to upload mp4 files" at bounding box center [666, 300] width 145 height 11
click at [738, 293] on input "Click here to upload mp4 files Max 10 files per upload. Each MP4 files can be u…" at bounding box center [738, 293] width 1 height 1
type input "C:\fakepath\B909A929-654B-46b3-938B-242EF89500EB_video.mp4"
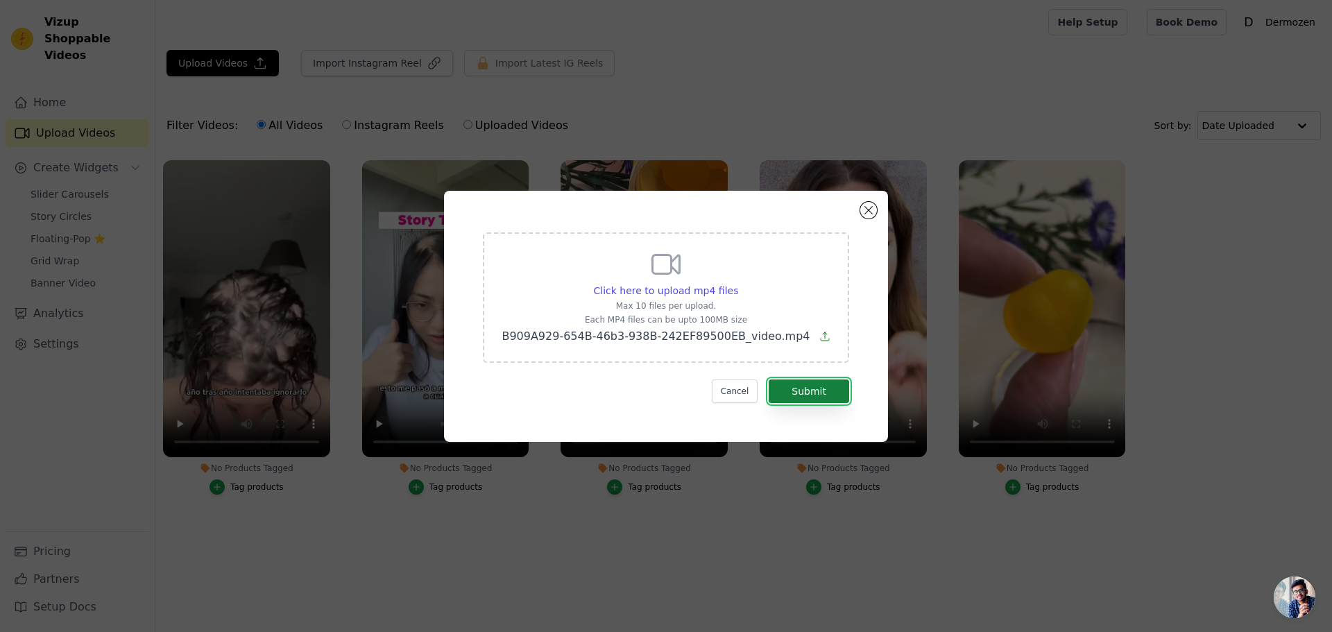
click at [815, 391] on button "Submit" at bounding box center [809, 392] width 80 height 24
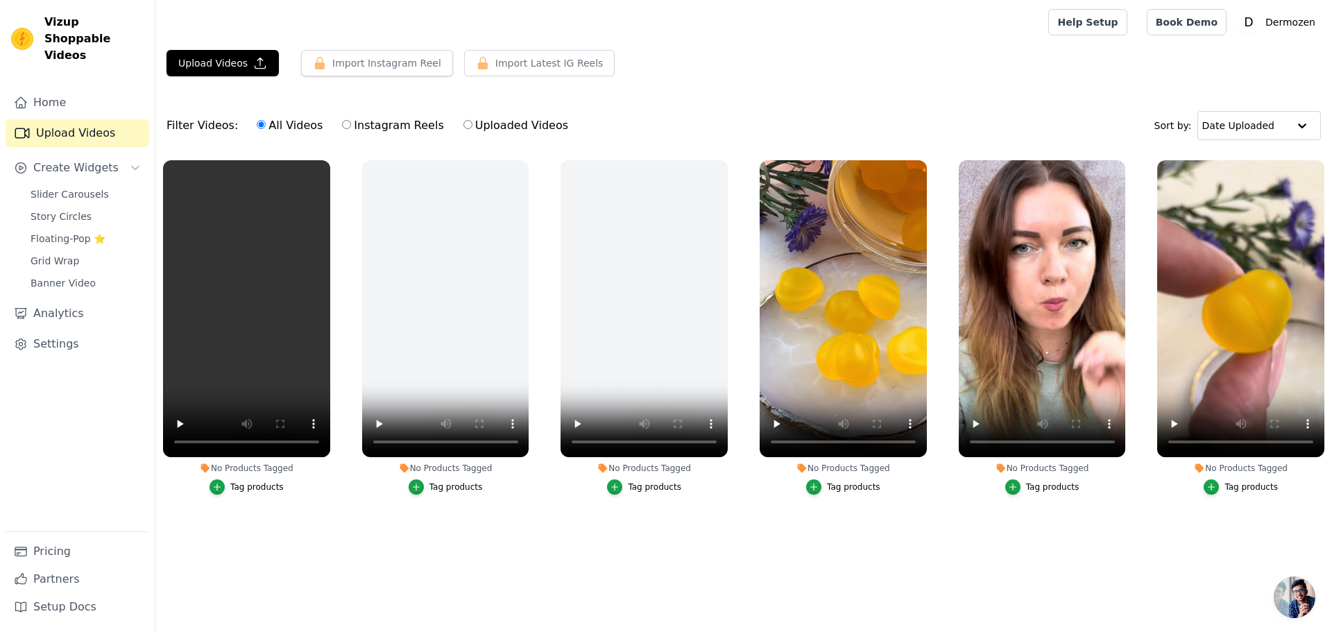
click at [104, 417] on div "Home Upload Videos Create Widgets Slider Carousels Story Circles Floating-Pop ⭐…" at bounding box center [78, 310] width 144 height 443
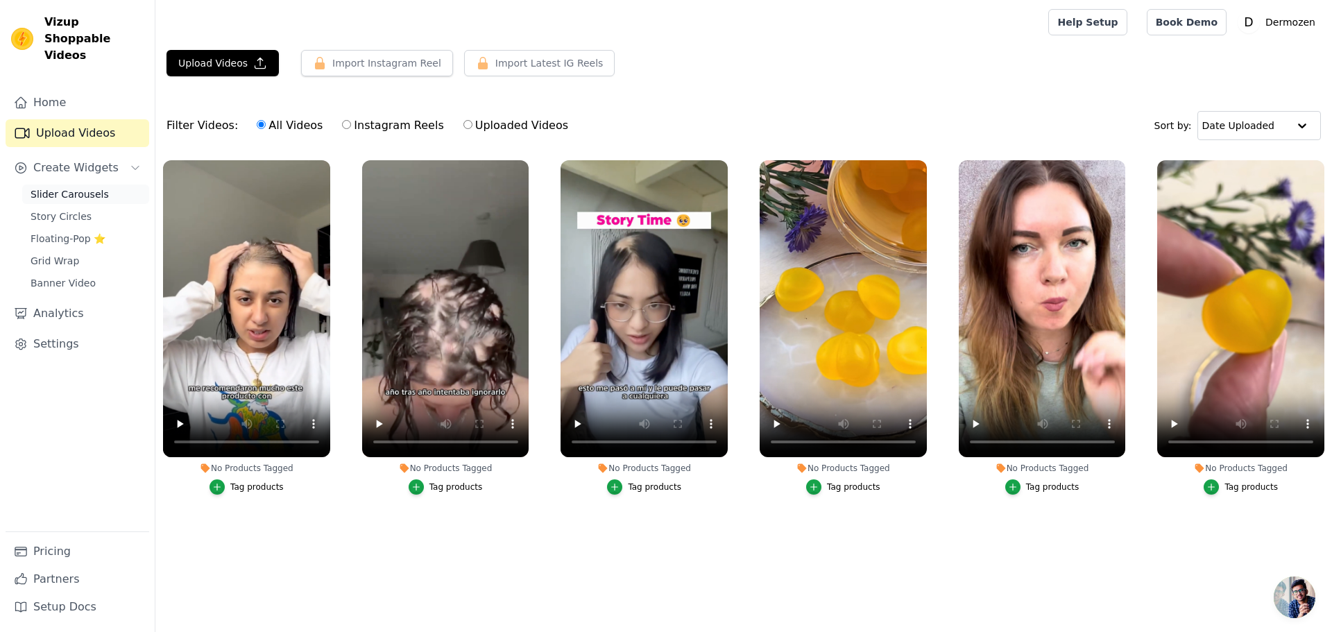
click at [93, 187] on span "Slider Carousels" at bounding box center [70, 194] width 78 height 14
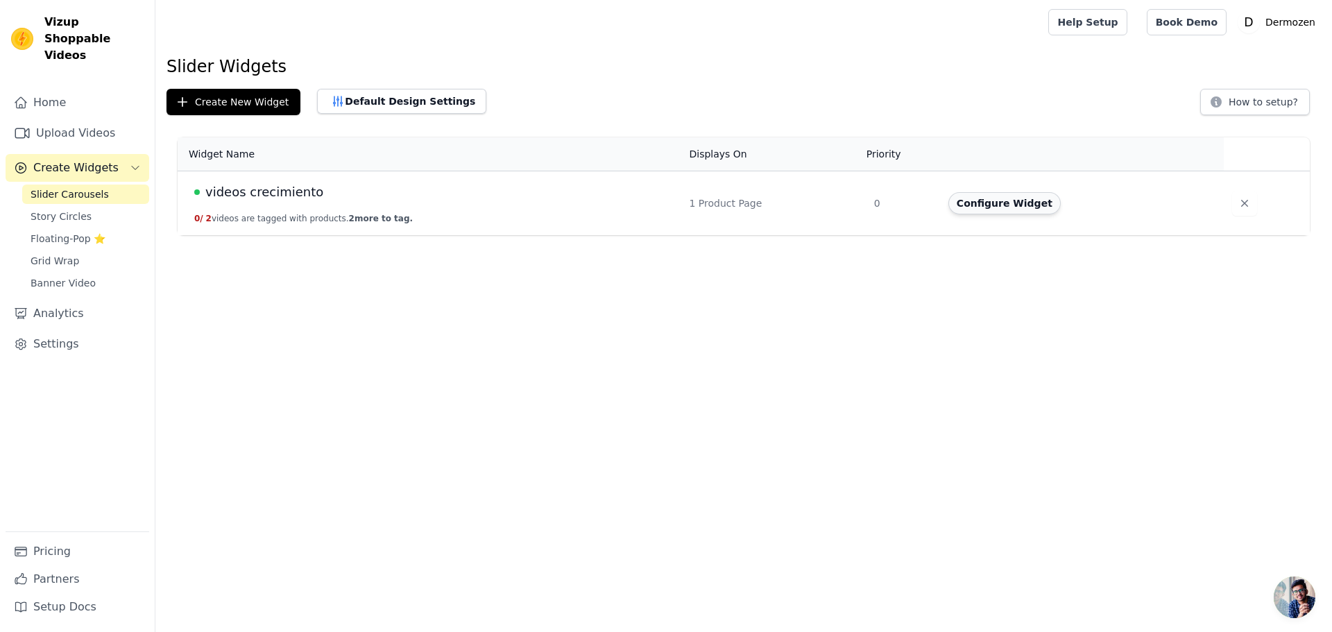
click at [973, 203] on button "Configure Widget" at bounding box center [1004, 203] width 112 height 22
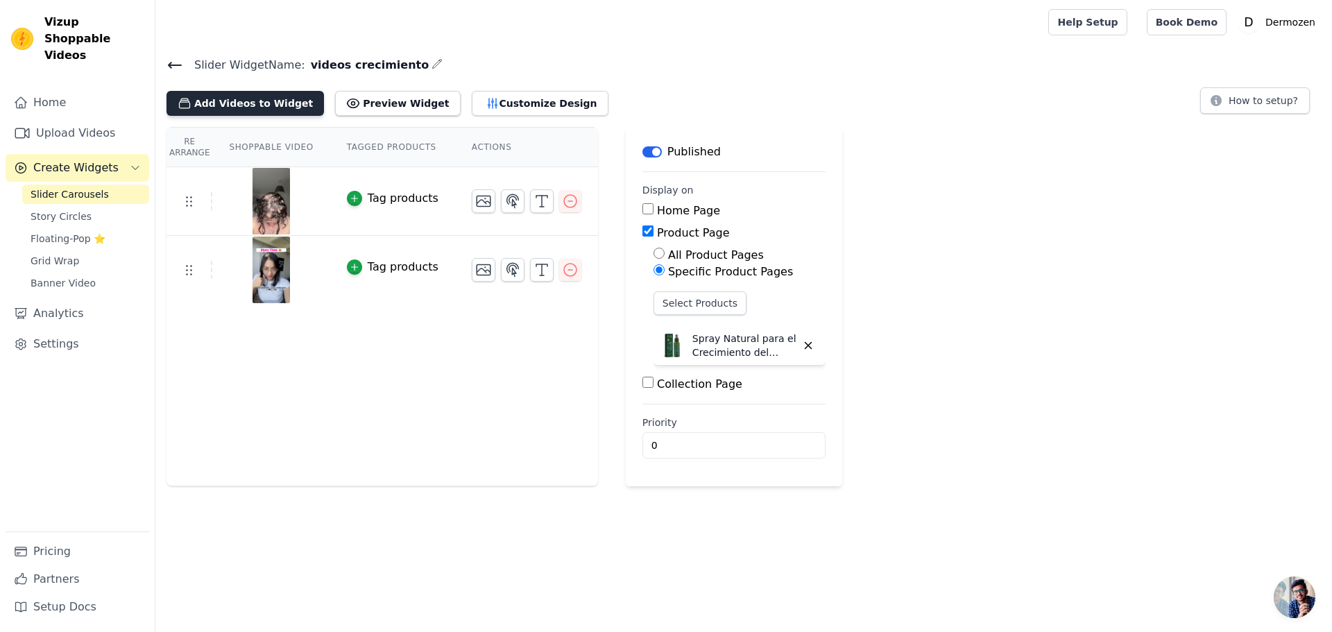
click at [247, 105] on button "Add Videos to Widget" at bounding box center [246, 103] width 158 height 25
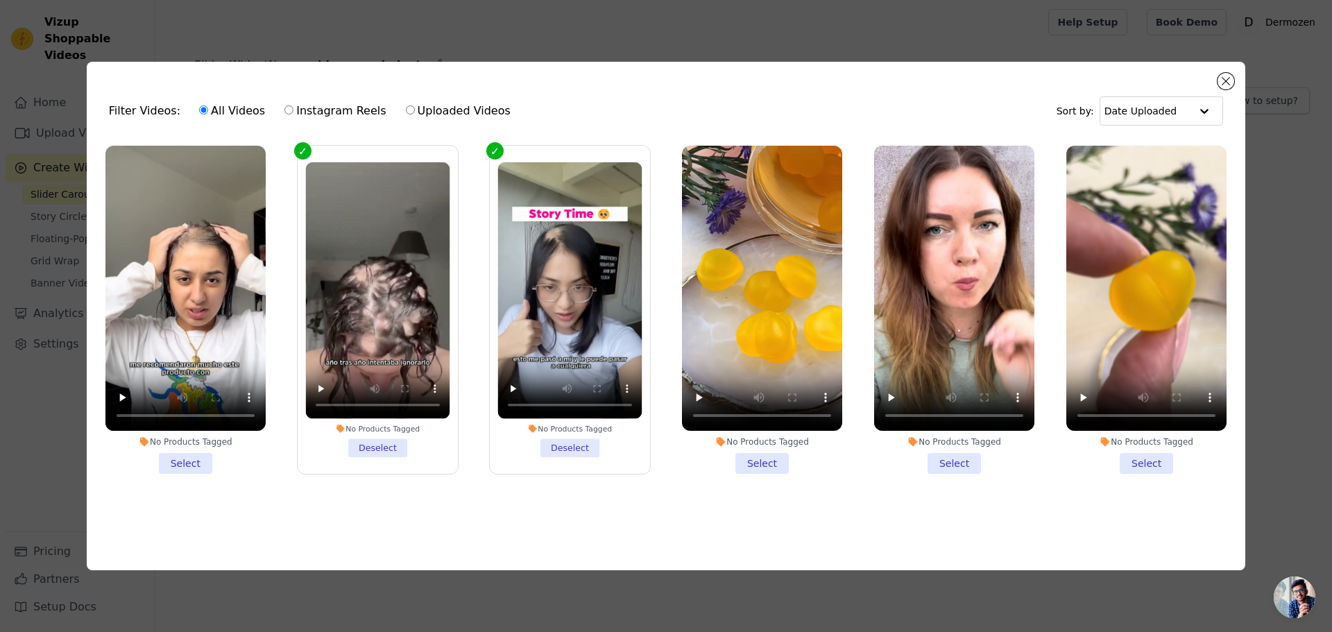
click at [190, 466] on li "No Products Tagged Select" at bounding box center [185, 310] width 160 height 328
click at [0, 0] on input "No Products Tagged Select" at bounding box center [0, 0] width 0 height 0
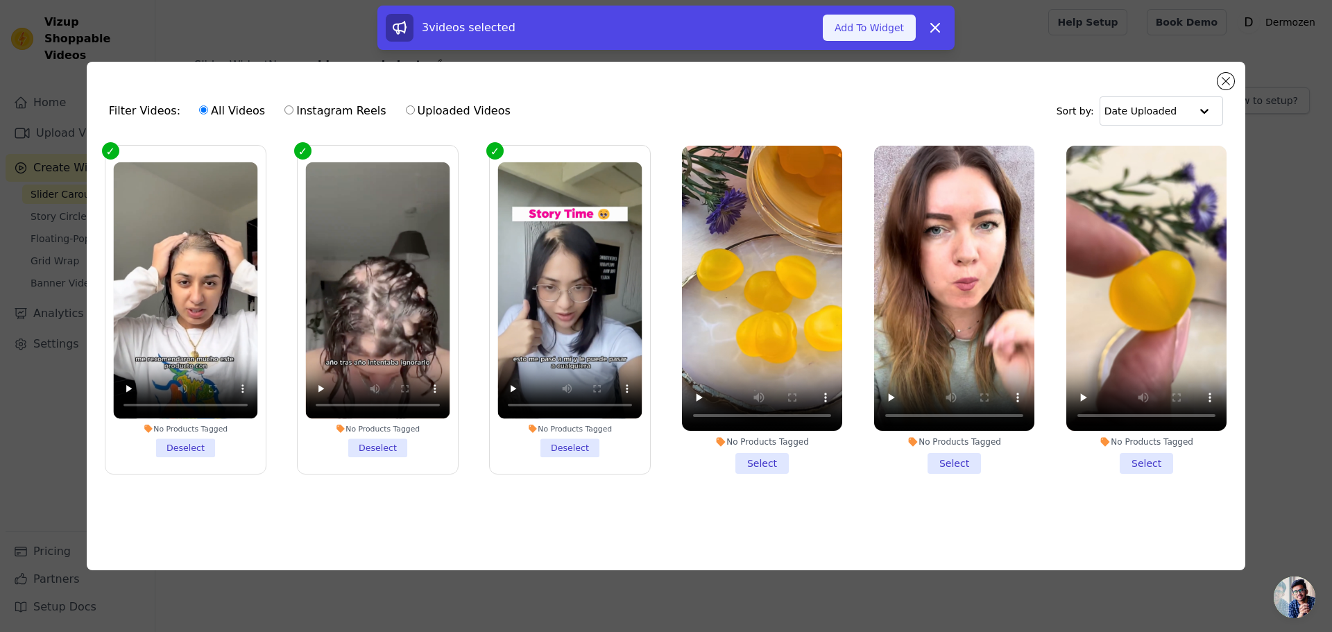
click at [854, 27] on button "Add To Widget" at bounding box center [869, 28] width 93 height 26
